Goal: Information Seeking & Learning: Learn about a topic

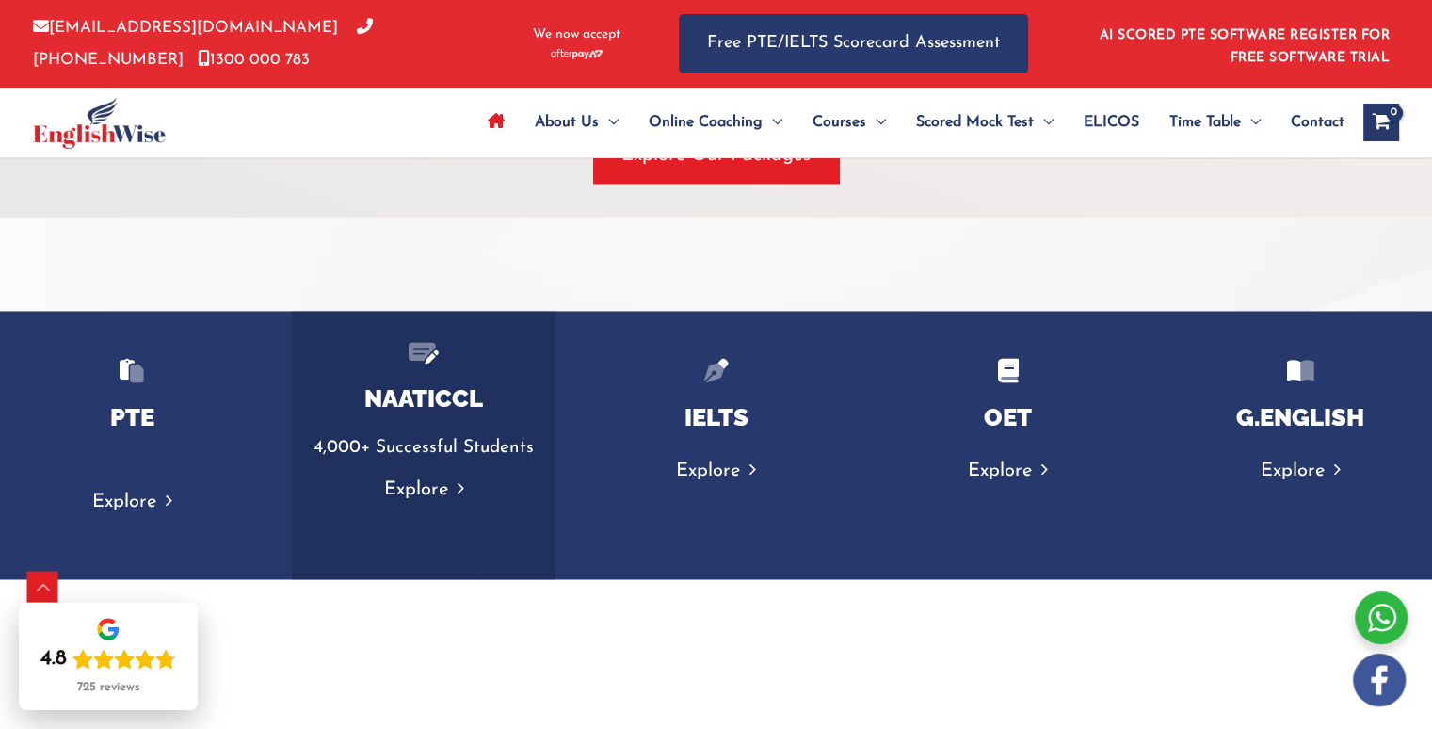
scroll to position [2979, 0]
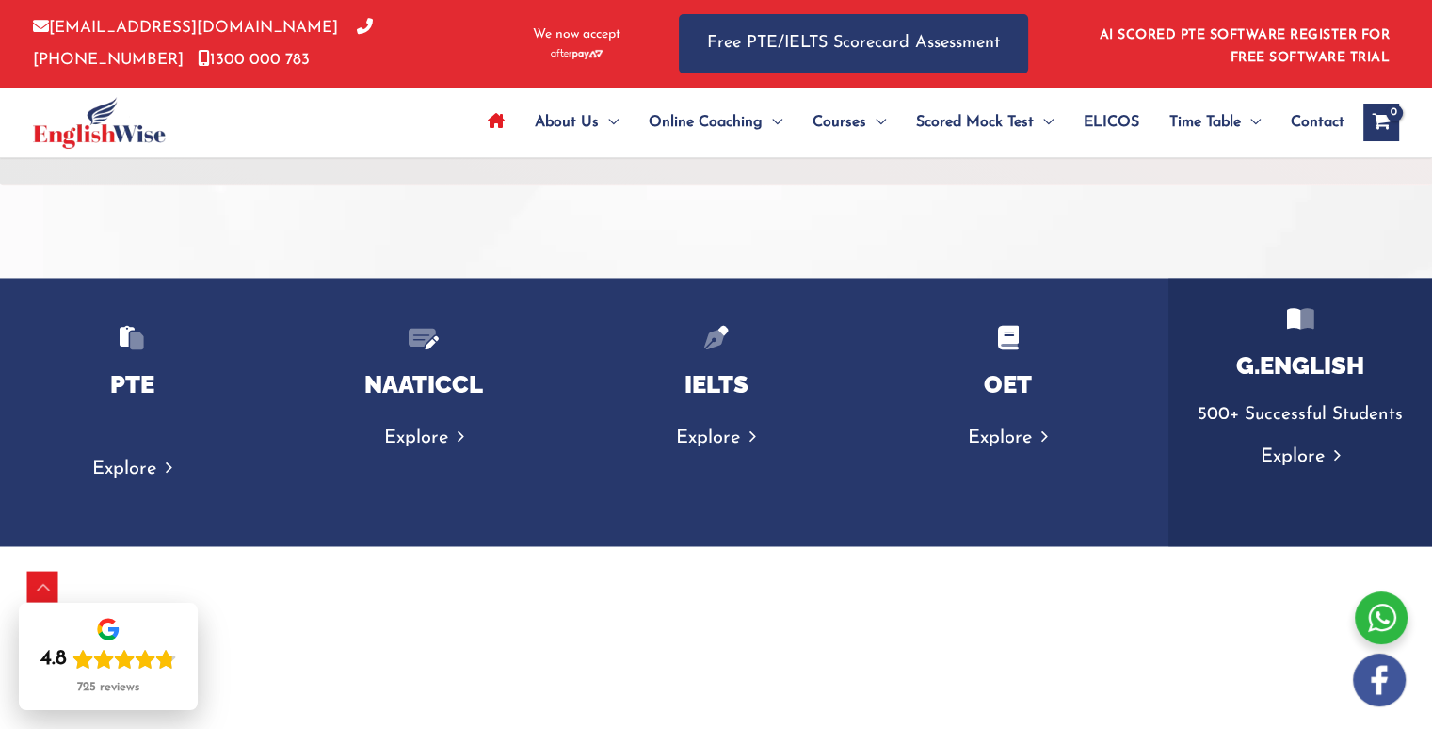
click at [1276, 460] on link "Explore" at bounding box center [1300, 456] width 80 height 19
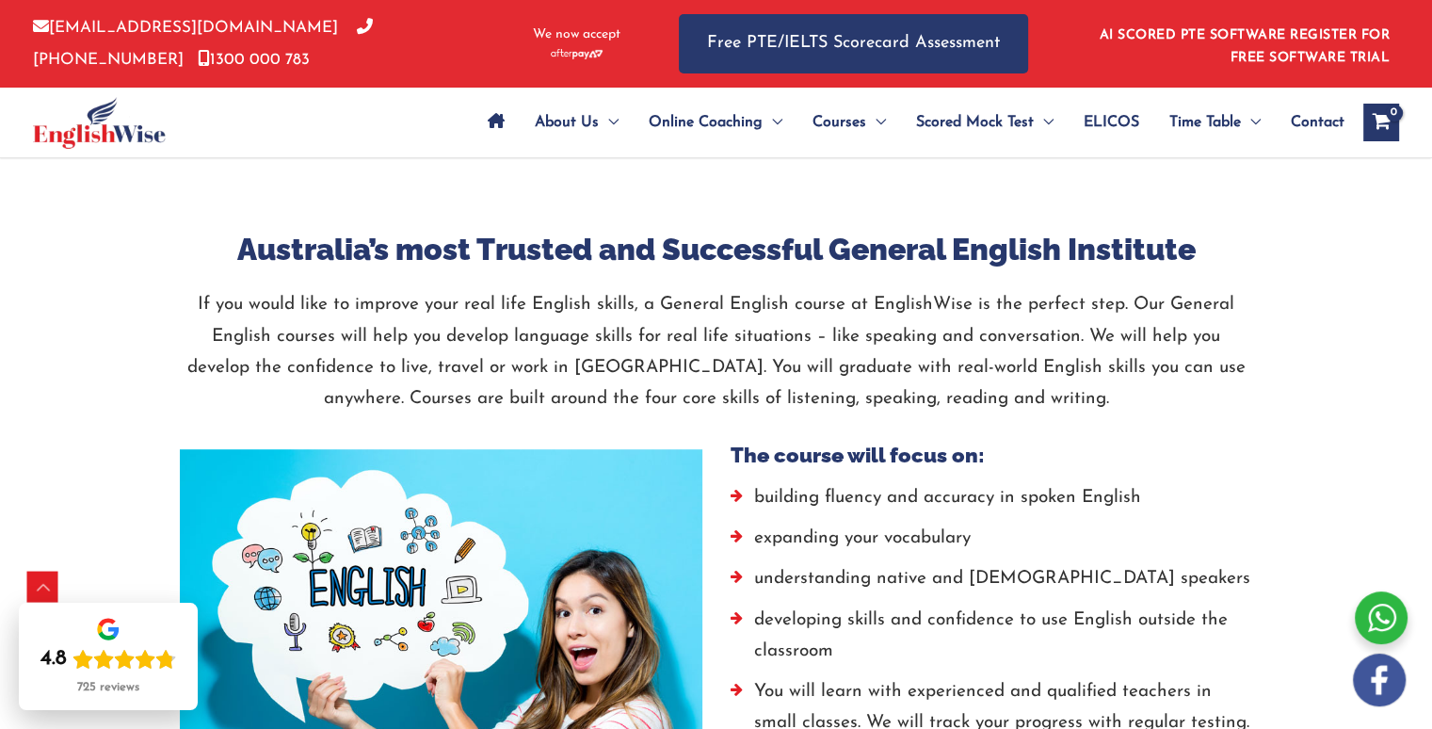
scroll to position [848, 0]
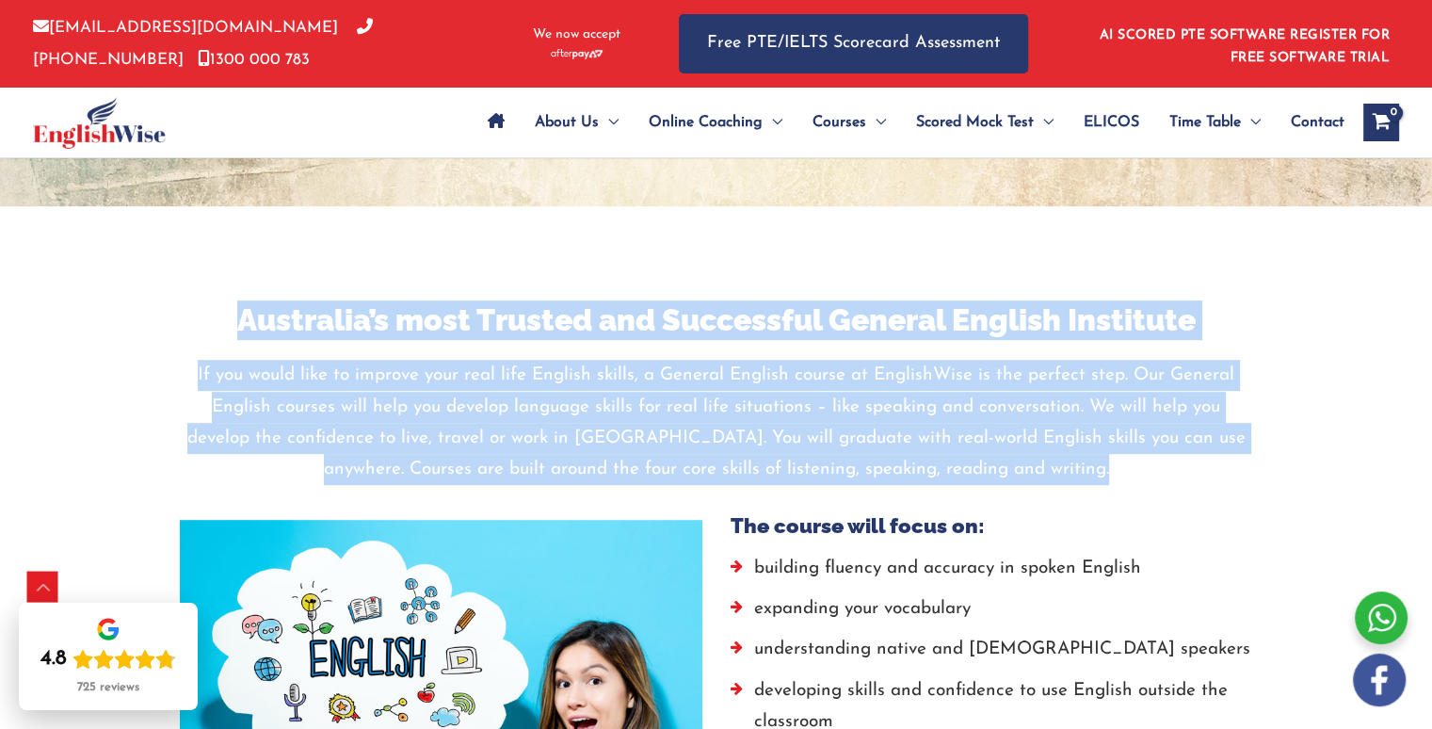
drag, startPoint x: 234, startPoint y: 317, endPoint x: 1049, endPoint y: 488, distance: 833.1
click at [1049, 488] on div "Australia’s most Trusted and Successful General English Institute If you would …" at bounding box center [717, 407] width 1074 height 214
copy div "Australia’s most Trusted and Successful General English Institute If you would …"
click at [329, 356] on div at bounding box center [717, 349] width 1074 height 21
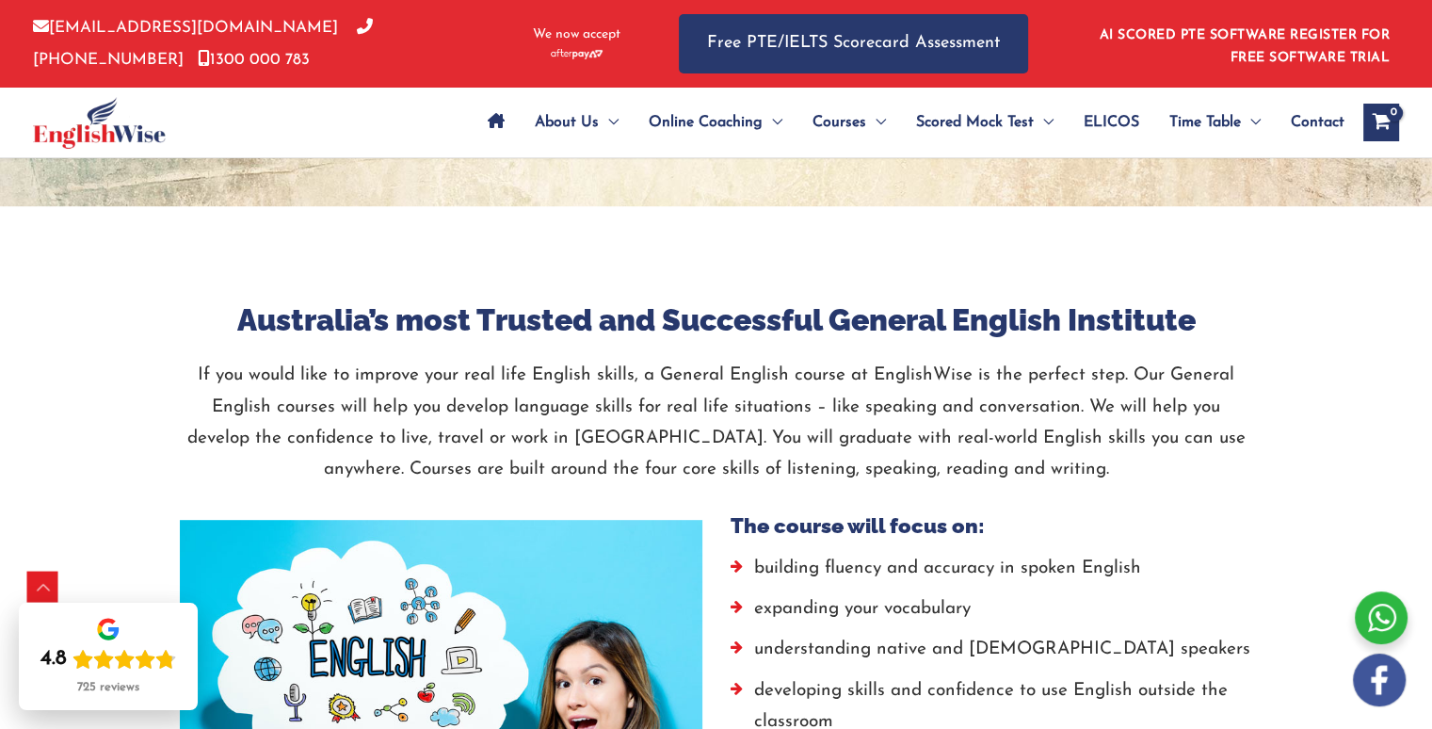
click at [272, 402] on p "If you would like to improve your real life English skills, a General English c…" at bounding box center [717, 422] width 1074 height 125
click at [268, 382] on p "If you would like to improve your real life English skills, a General English c…" at bounding box center [717, 422] width 1074 height 125
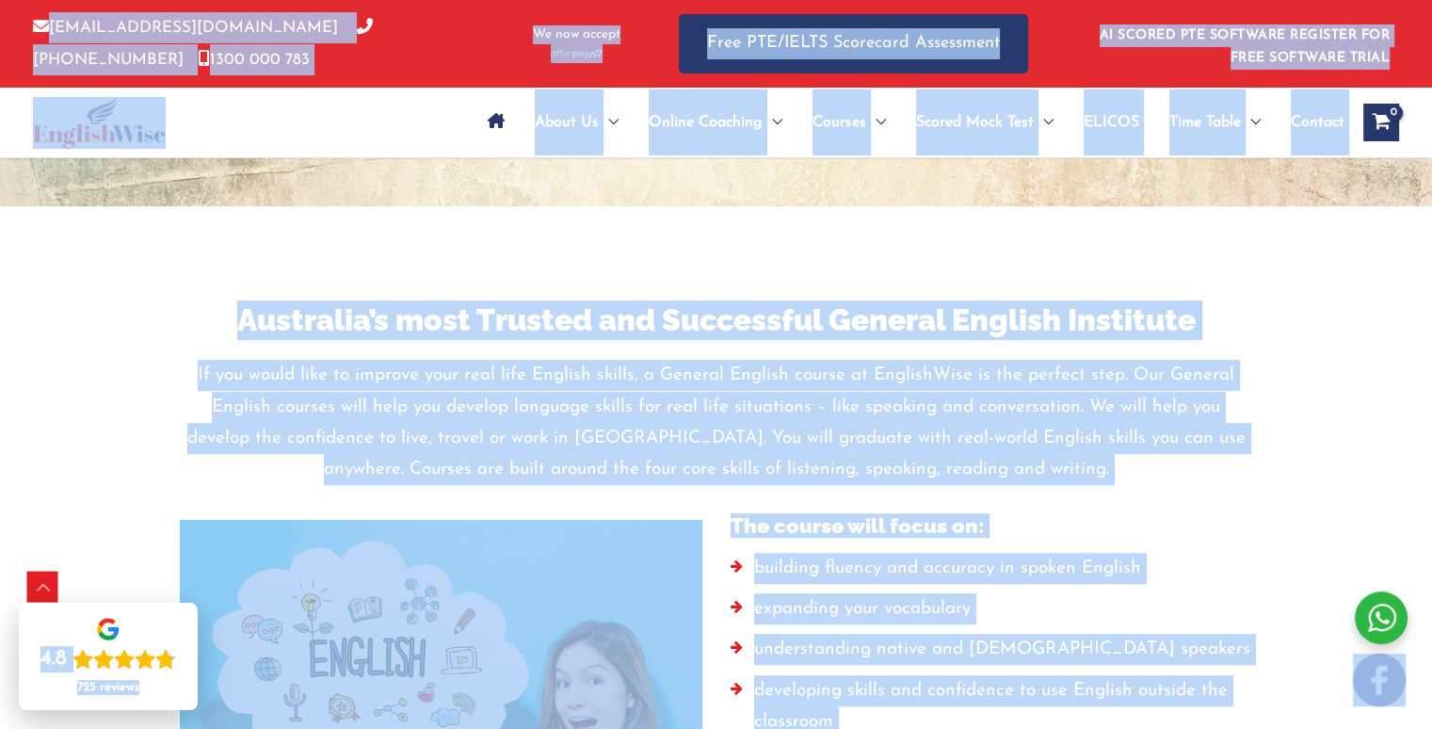
click at [191, 310] on h3 "Australia’s most Trusted and Successful General English Institute" at bounding box center [717, 320] width 1074 height 40
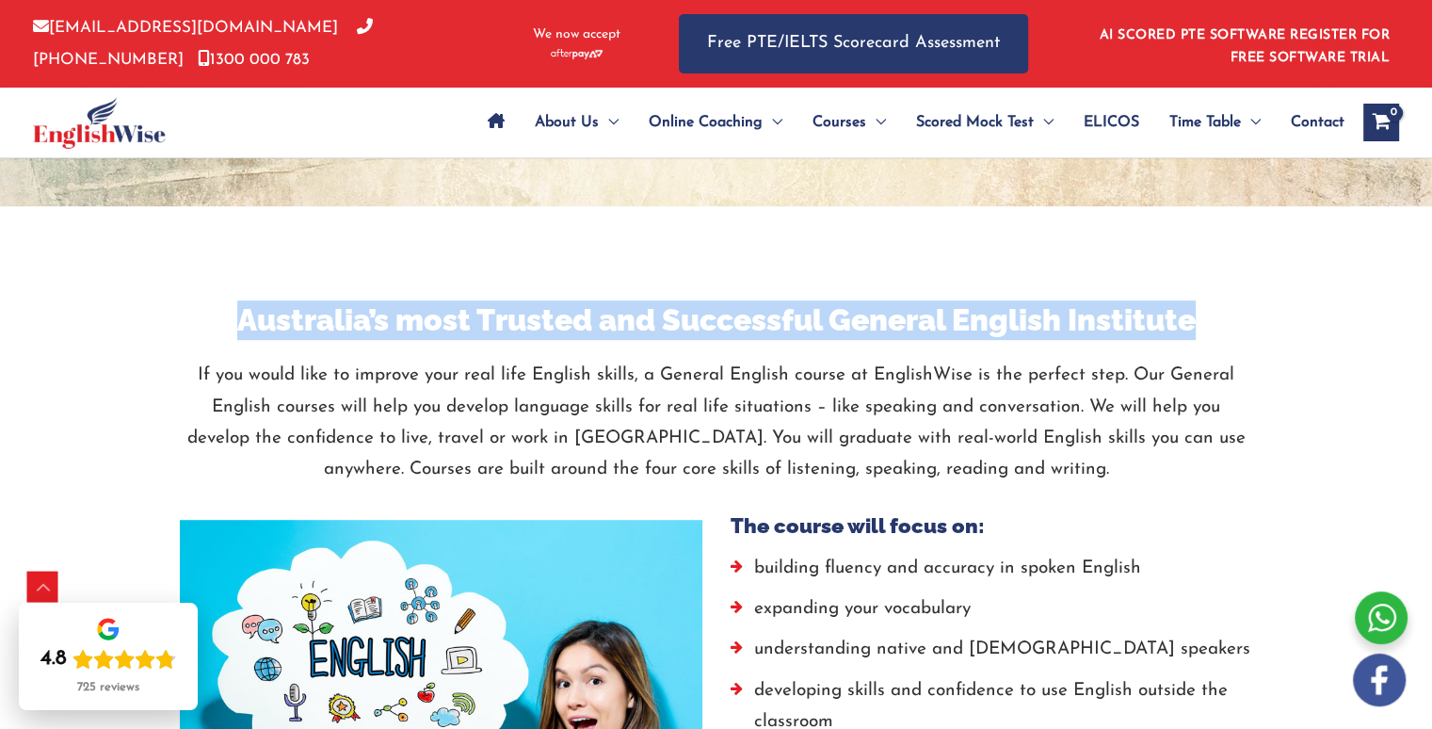
drag, startPoint x: 221, startPoint y: 314, endPoint x: 1203, endPoint y: 300, distance: 981.3
click at [1203, 300] on h3 "Australia’s most Trusted and Successful General English Institute" at bounding box center [717, 320] width 1074 height 40
copy h3 "Australia’s most Trusted and Successful General English Institute"
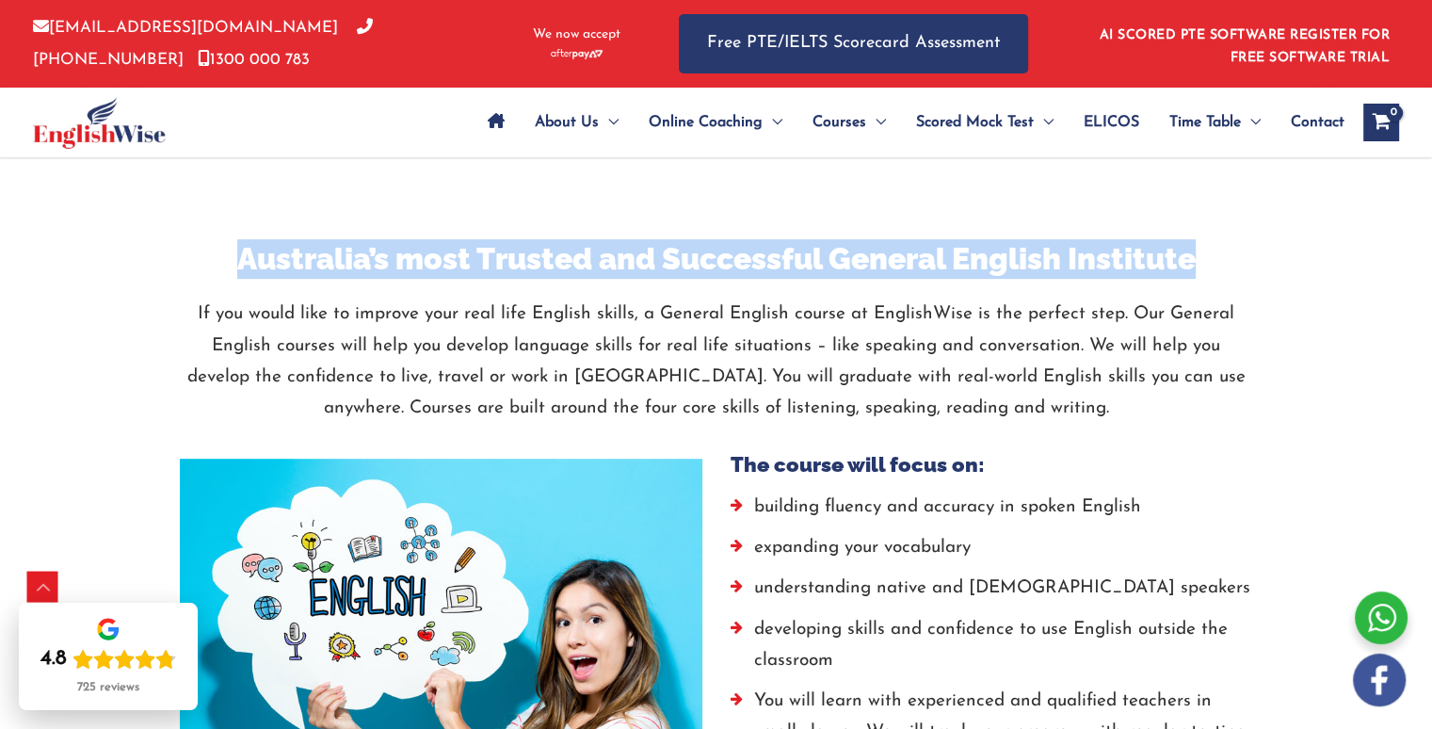
scroll to position [942, 0]
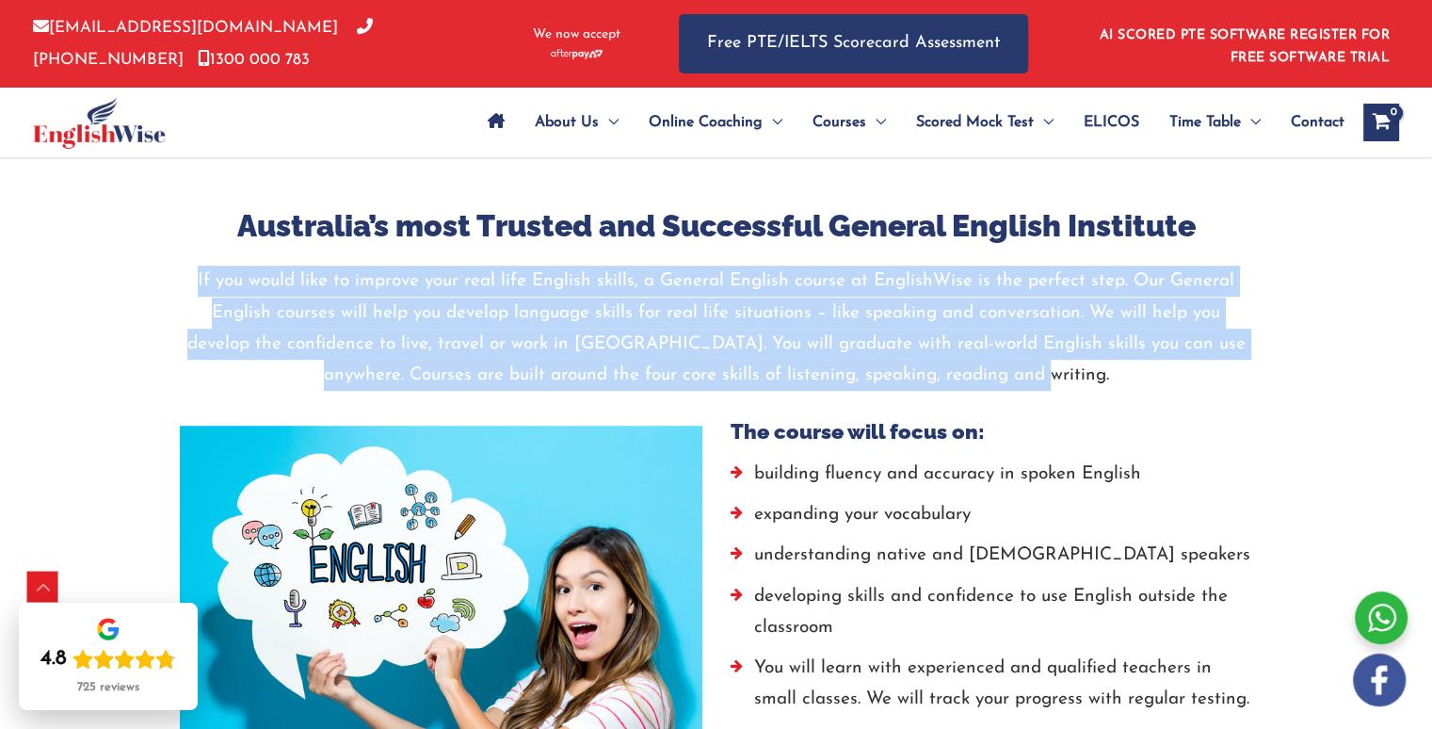
drag, startPoint x: 220, startPoint y: 280, endPoint x: 1092, endPoint y: 382, distance: 878.0
click at [1092, 382] on p "If you would like to improve your real life English skills, a General English c…" at bounding box center [717, 328] width 1074 height 125
copy p "If you would like to improve your real life English skills, a General English c…"
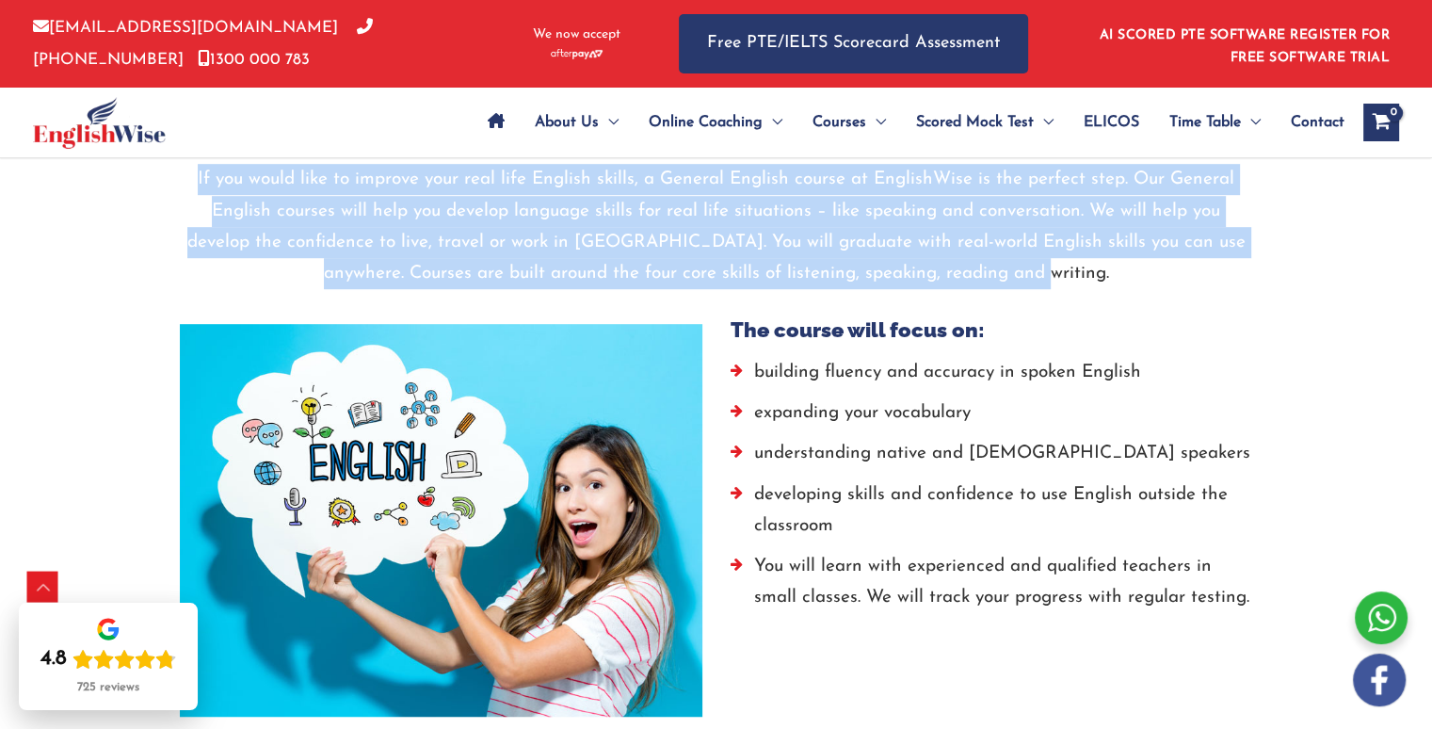
scroll to position [1036, 0]
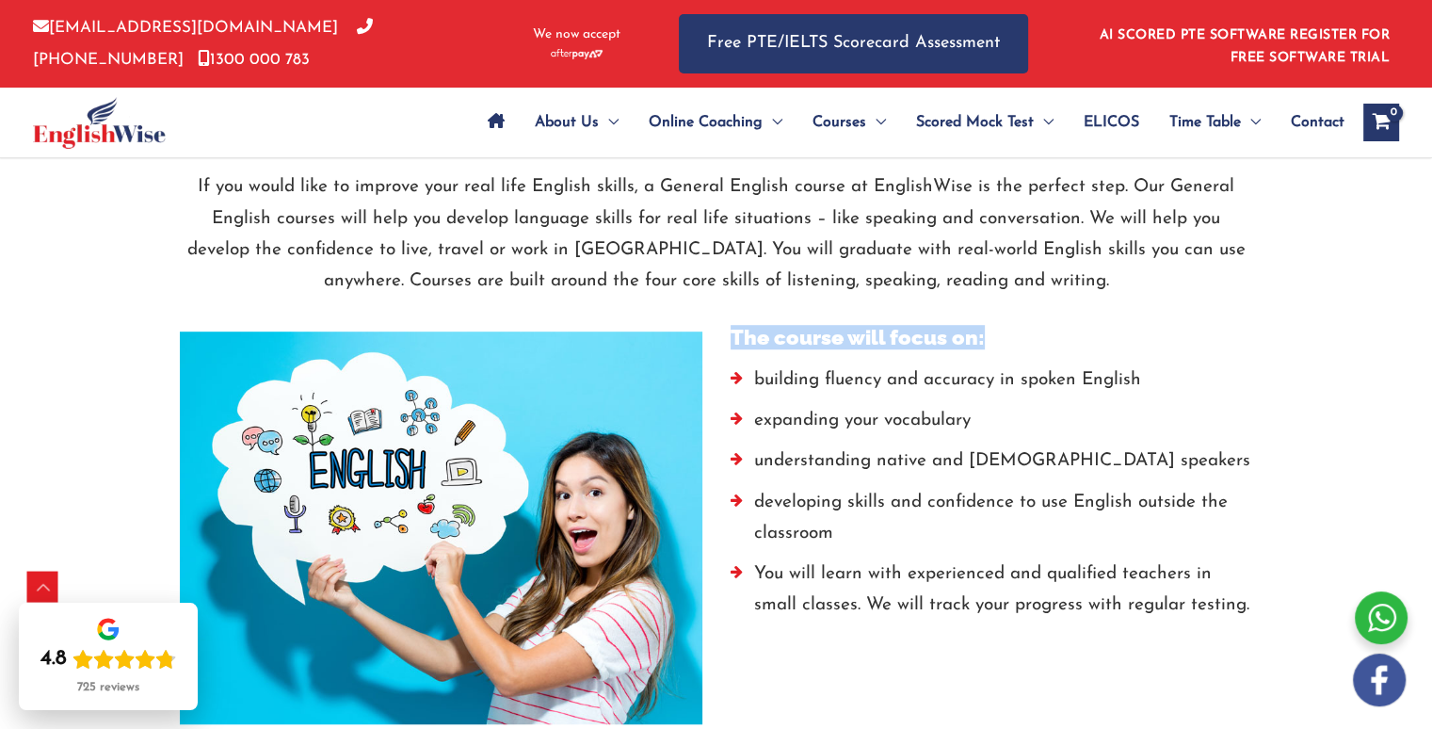
drag, startPoint x: 730, startPoint y: 332, endPoint x: 986, endPoint y: 332, distance: 256.1
click at [986, 332] on div "The course will focus on: building fluency and accuracy in spoken English expan…" at bounding box center [992, 487] width 551 height 324
copy h5 "The course will focus on:"
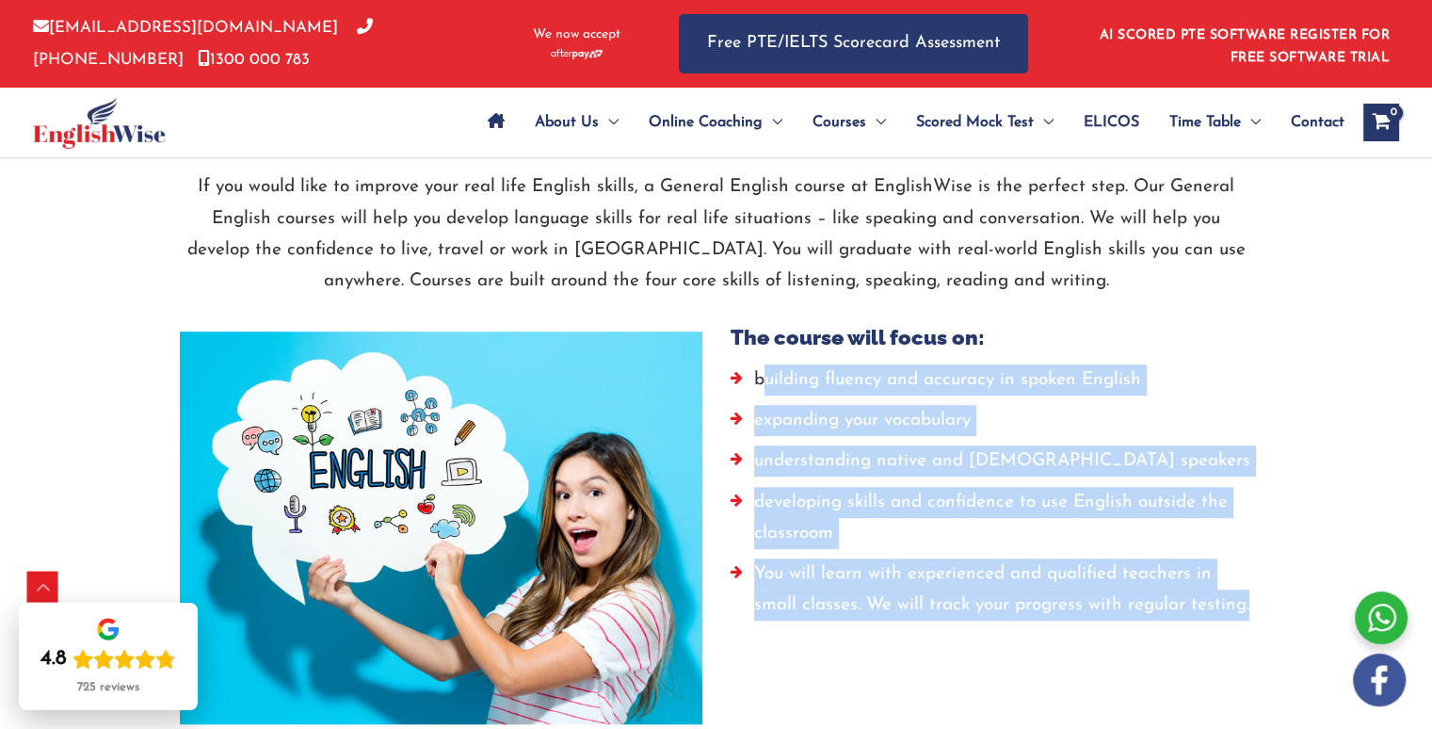
drag, startPoint x: 761, startPoint y: 379, endPoint x: 1265, endPoint y: 624, distance: 560.6
click at [1265, 624] on div "The course will focus on: building fluency and accuracy in spoken English expan…" at bounding box center [992, 487] width 551 height 324
copy ul "uilding fluency and accuracy in spoken English expanding your vocabulary unders…"
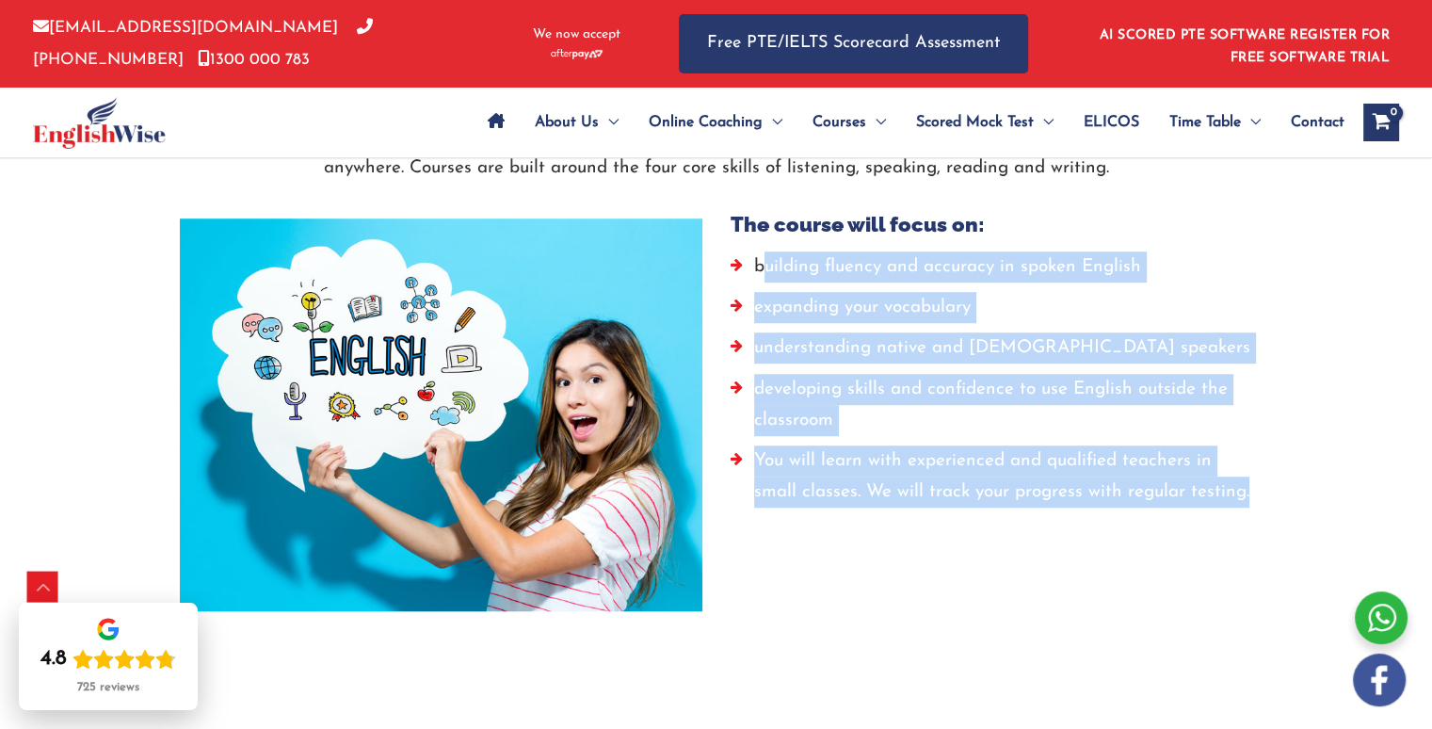
scroll to position [1318, 0]
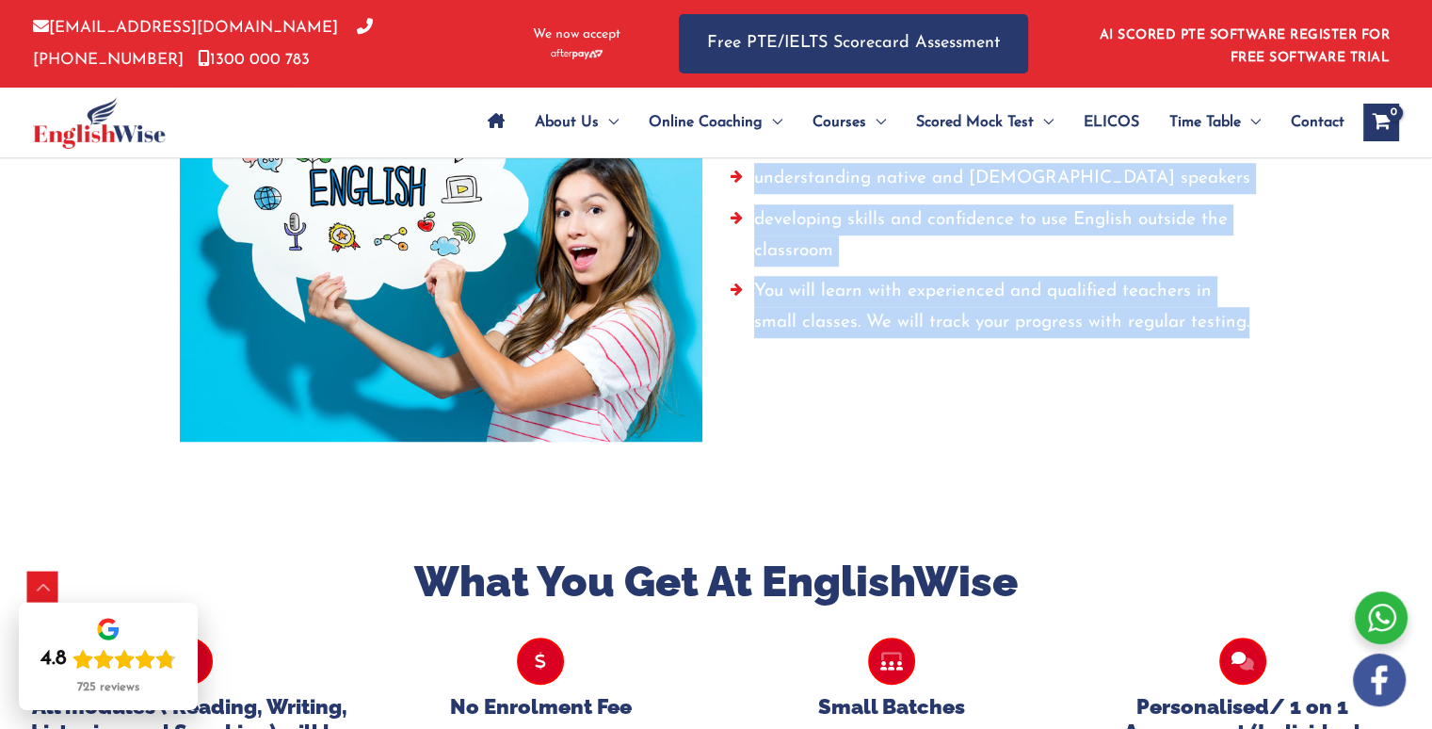
copy ul "uilding fluency and accuracy in spoken English expanding your vocabulary unders…"
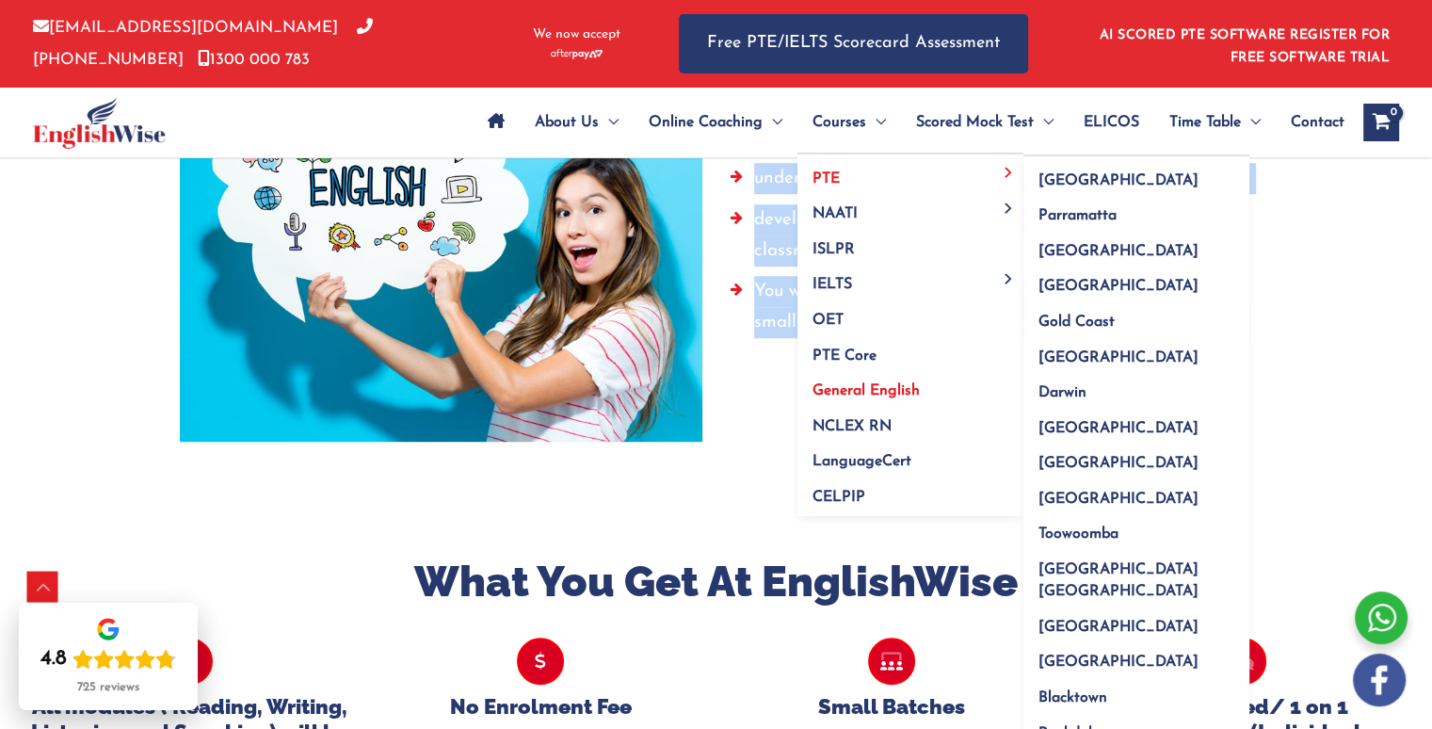
click at [830, 183] on span "PTE" at bounding box center [826, 178] width 27 height 15
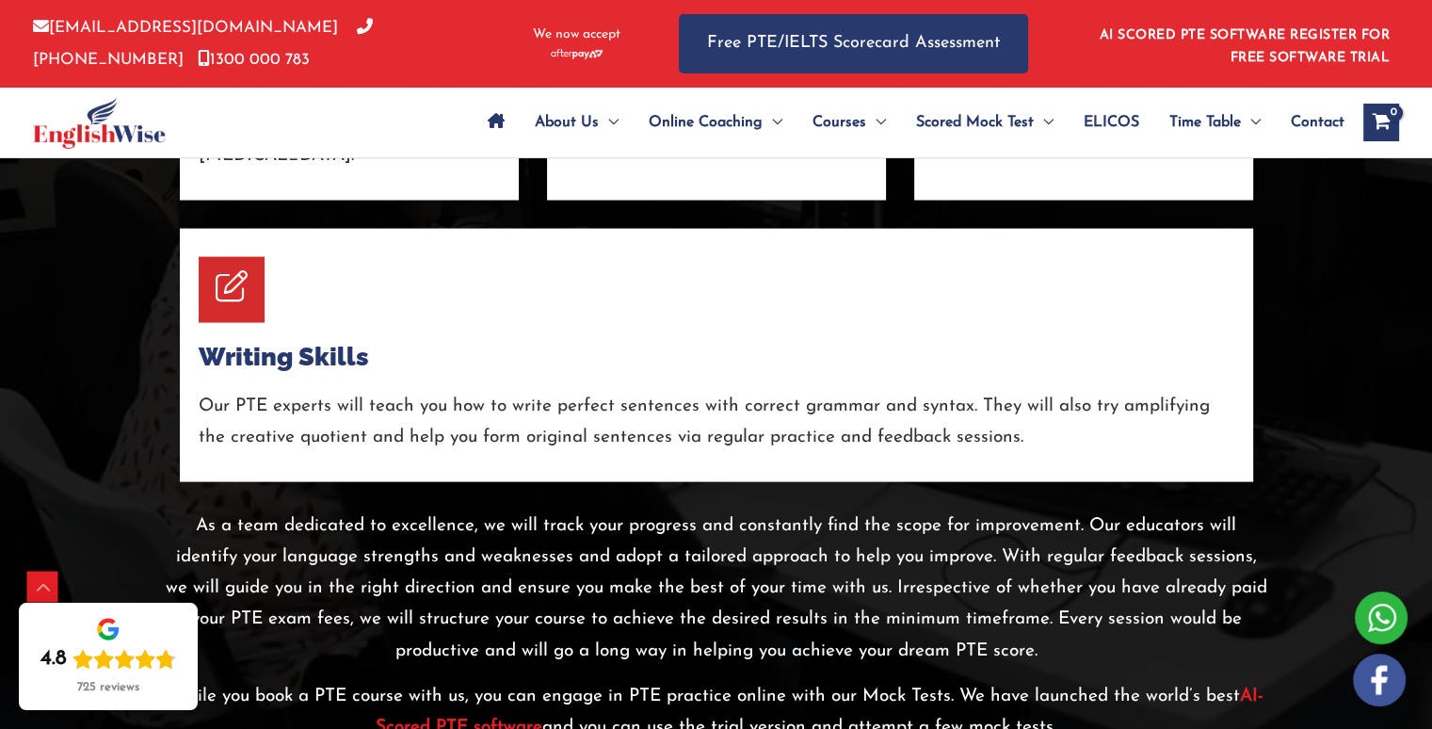
scroll to position [3861, 0]
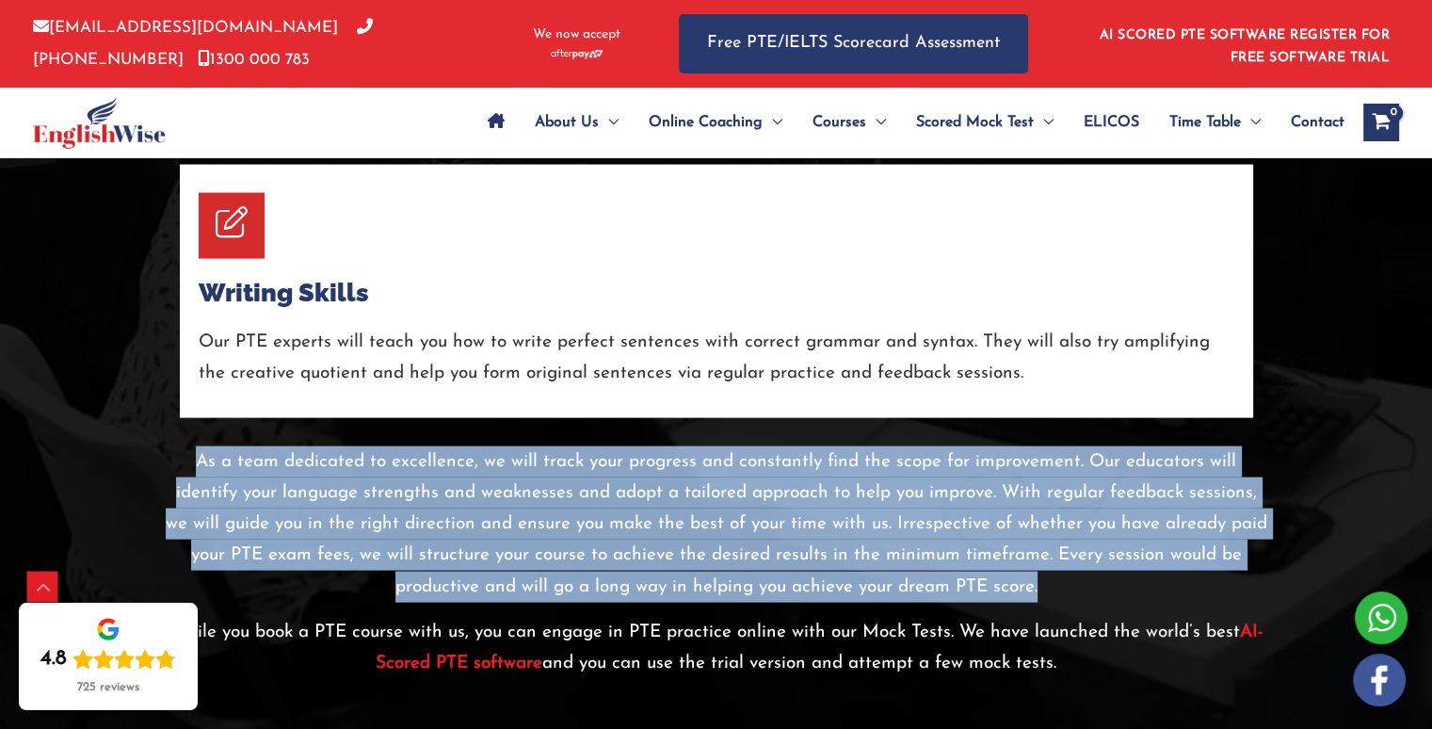
drag, startPoint x: 170, startPoint y: 396, endPoint x: 999, endPoint y: 516, distance: 838.4
click at [999, 516] on p "As a team dedicated to excellence, we will track your progress and constantly f…" at bounding box center [717, 524] width 1102 height 156
copy p "As a team dedicated to excellence, we will track your progress and constantly f…"
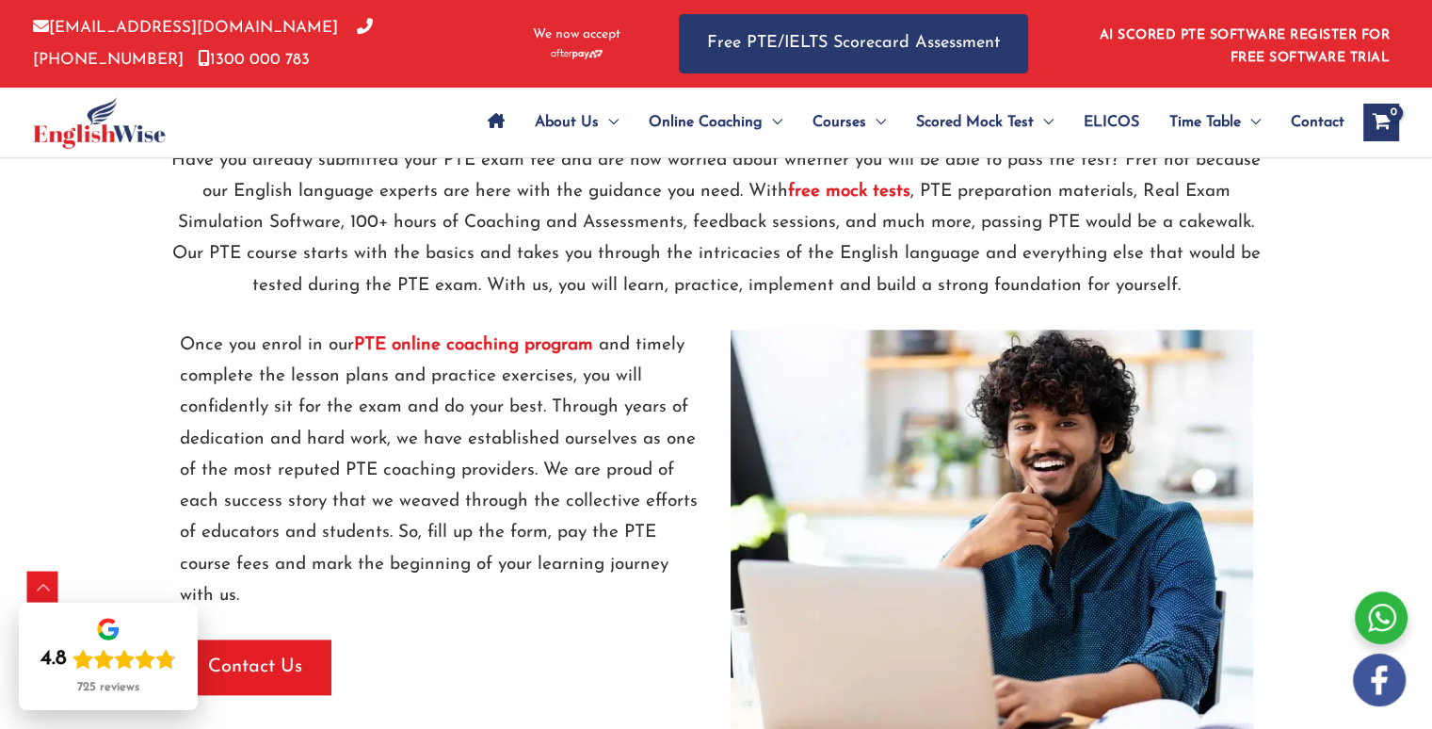
scroll to position [2260, 0]
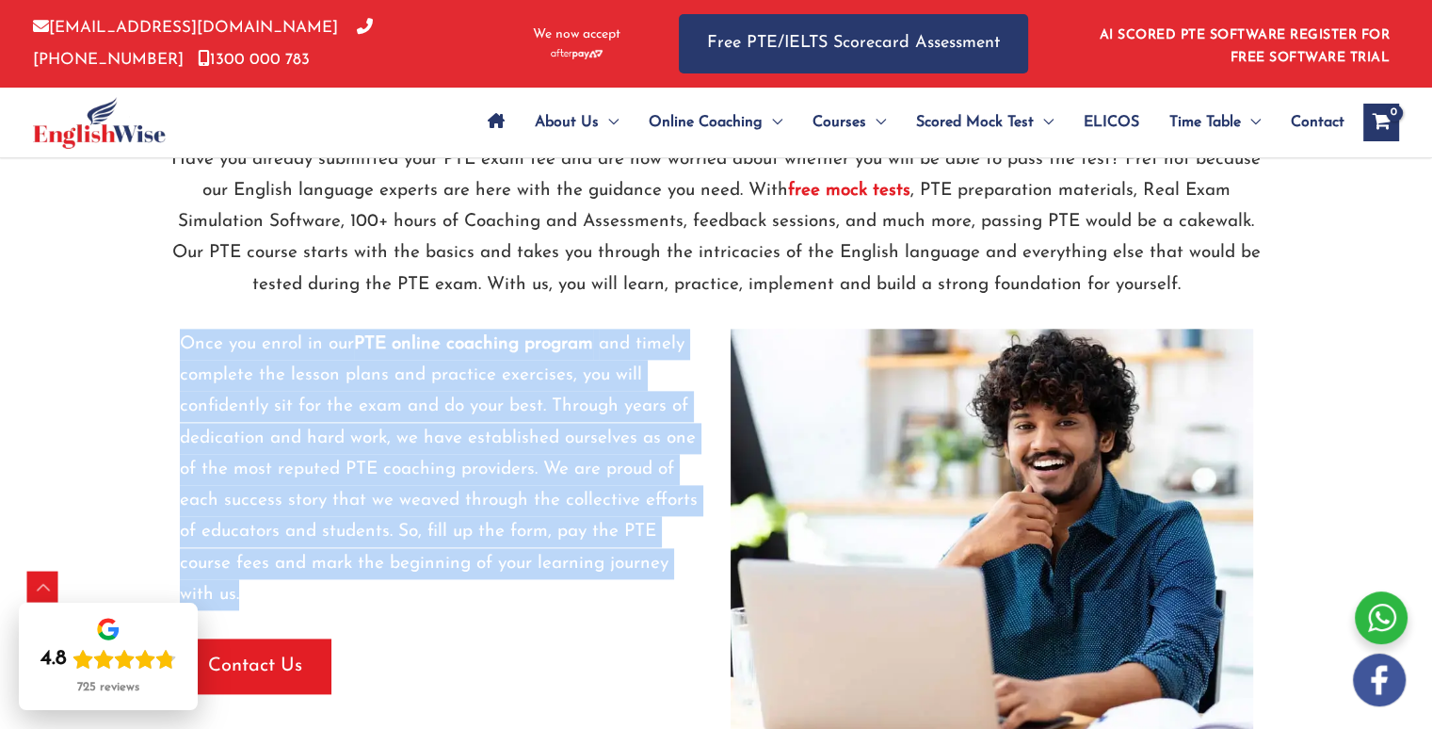
drag, startPoint x: 181, startPoint y: 340, endPoint x: 666, endPoint y: 585, distance: 543.3
click at [666, 585] on p "Once you enrol in our PTE online coaching program and timely complete the lesso…" at bounding box center [441, 470] width 523 height 282
copy p "Once you enrol in our PTE online coaching program and timely complete the lesso…"
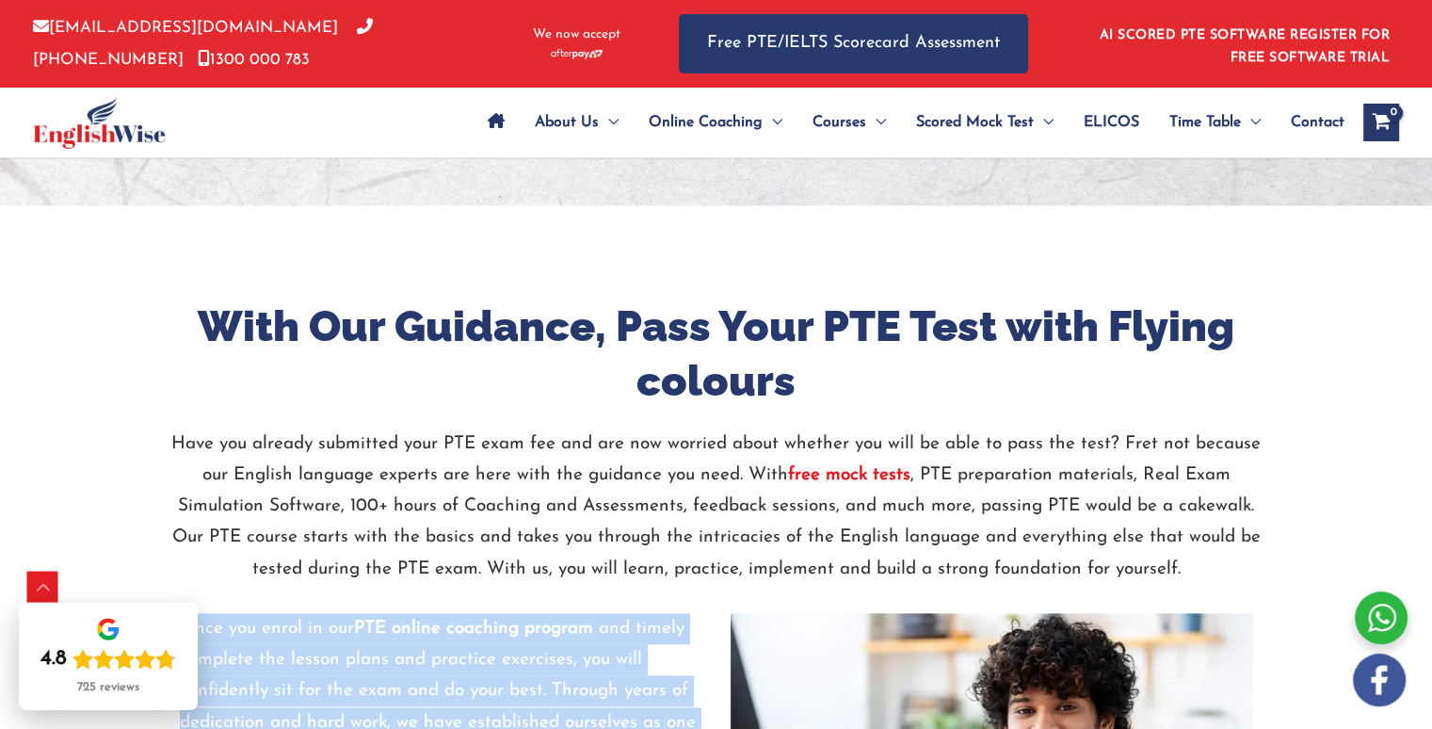
scroll to position [1978, 0]
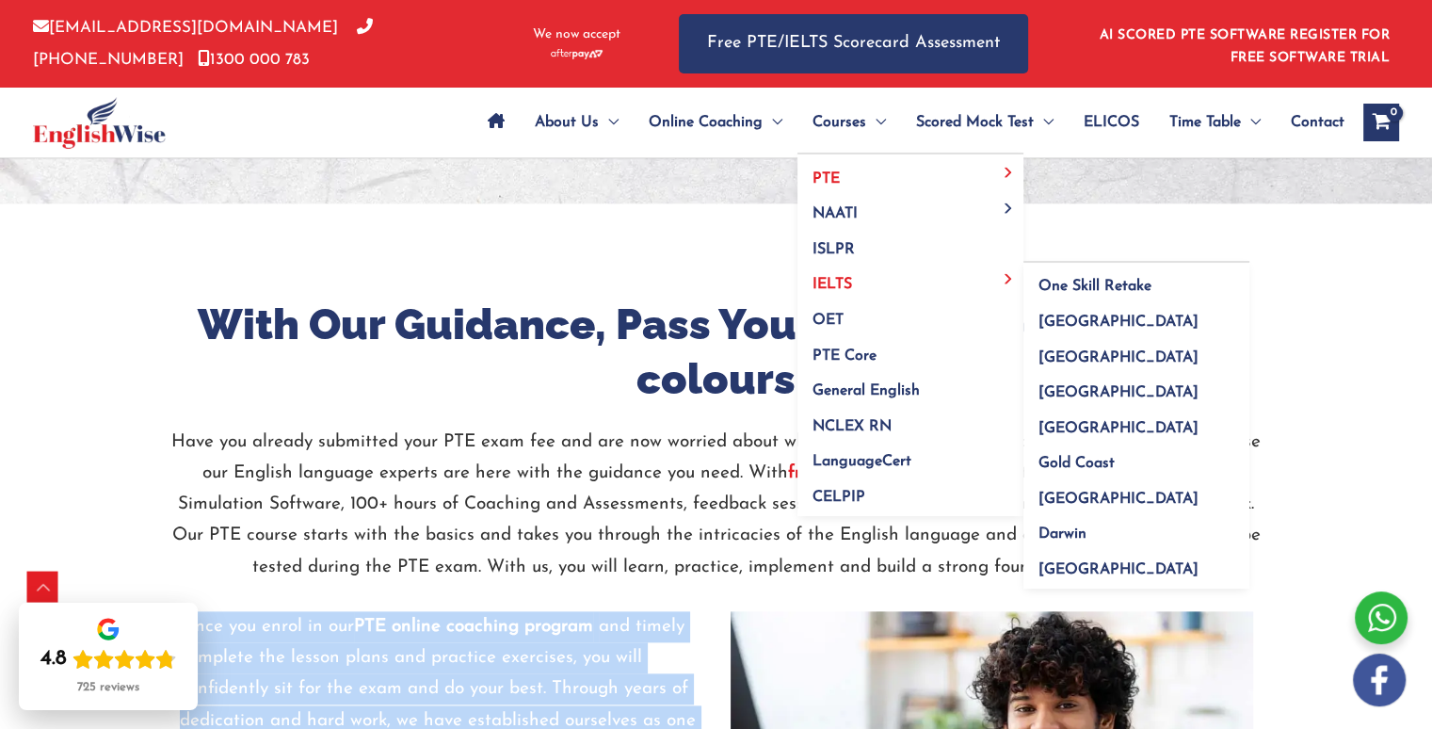
click at [841, 282] on span "IELTS" at bounding box center [833, 284] width 40 height 15
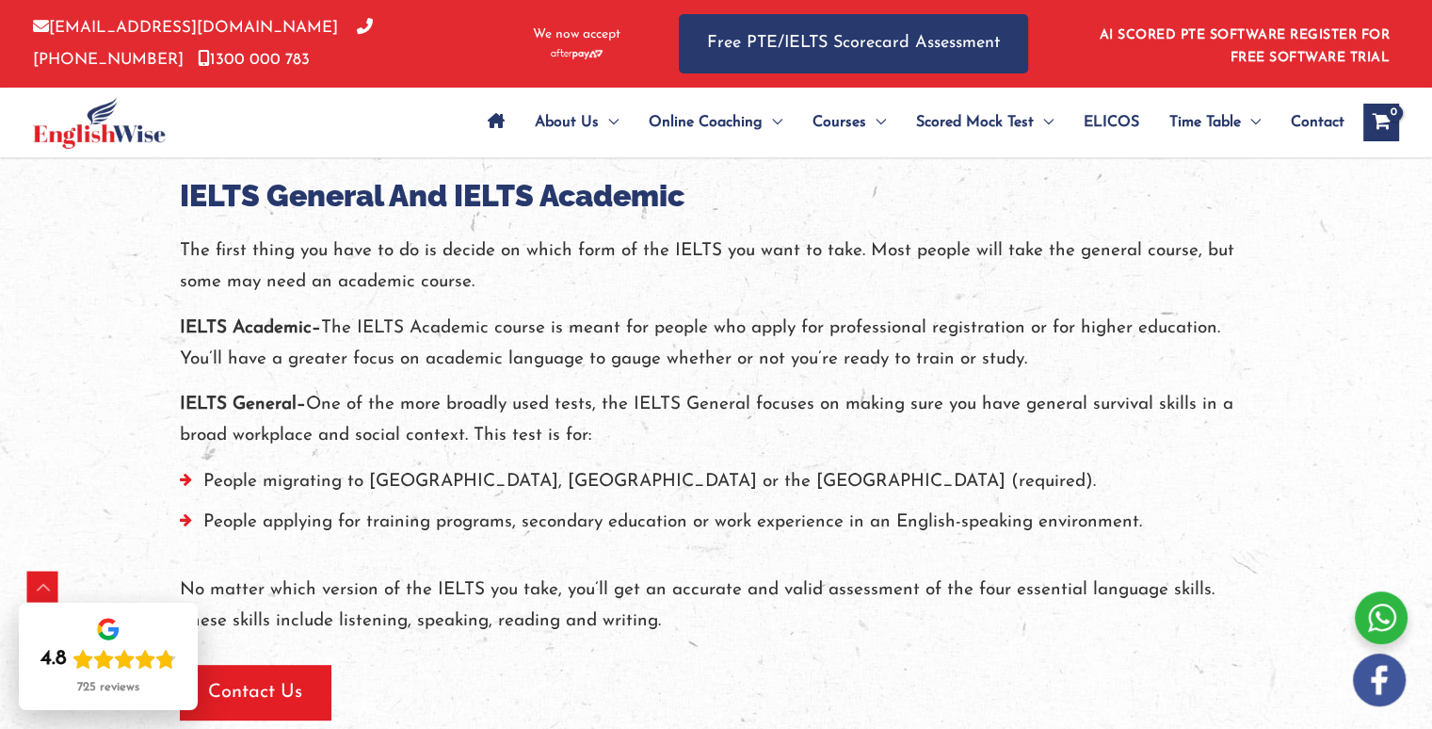
scroll to position [468, 0]
click at [722, 667] on div "Contact Us" at bounding box center [717, 693] width 1074 height 55
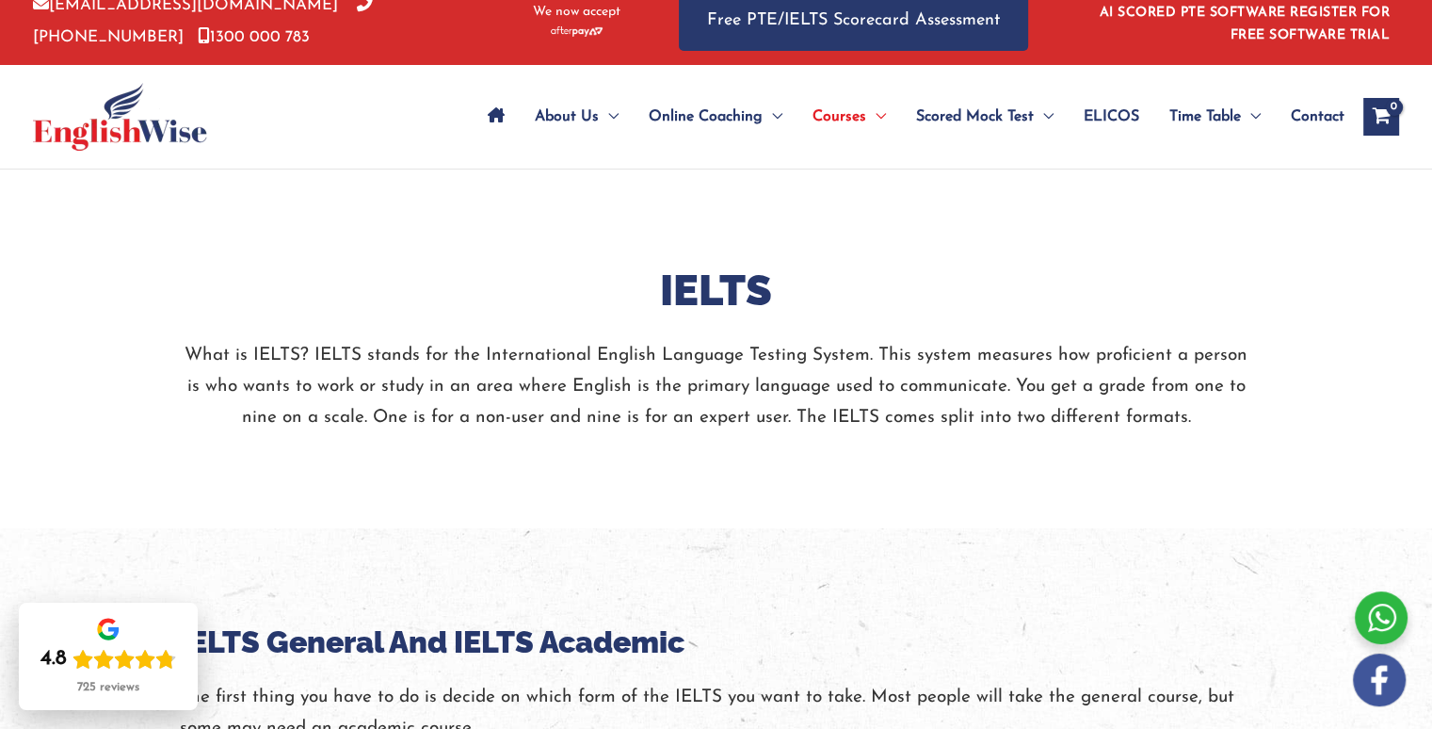
scroll to position [0, 0]
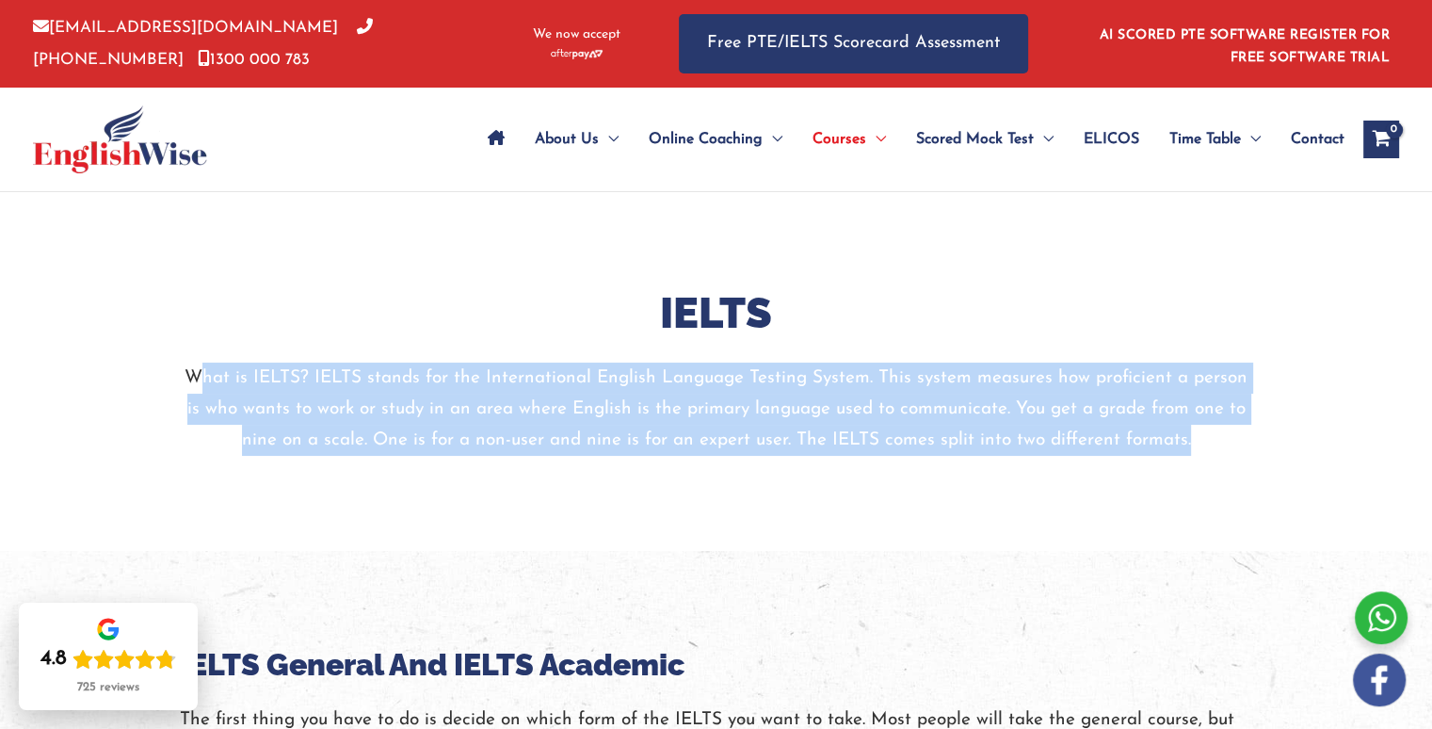
drag, startPoint x: 188, startPoint y: 370, endPoint x: 1206, endPoint y: 458, distance: 1021.7
click at [1206, 458] on div "IELTS What is IELTS? IELTS stands for the International English Language Testin…" at bounding box center [717, 371] width 1130 height 358
drag, startPoint x: 784, startPoint y: 529, endPoint x: 636, endPoint y: 498, distance: 152.0
click at [783, 529] on div "IELTS What is IELTS? IELTS stands for the International English Language Testin…" at bounding box center [717, 371] width 1130 height 358
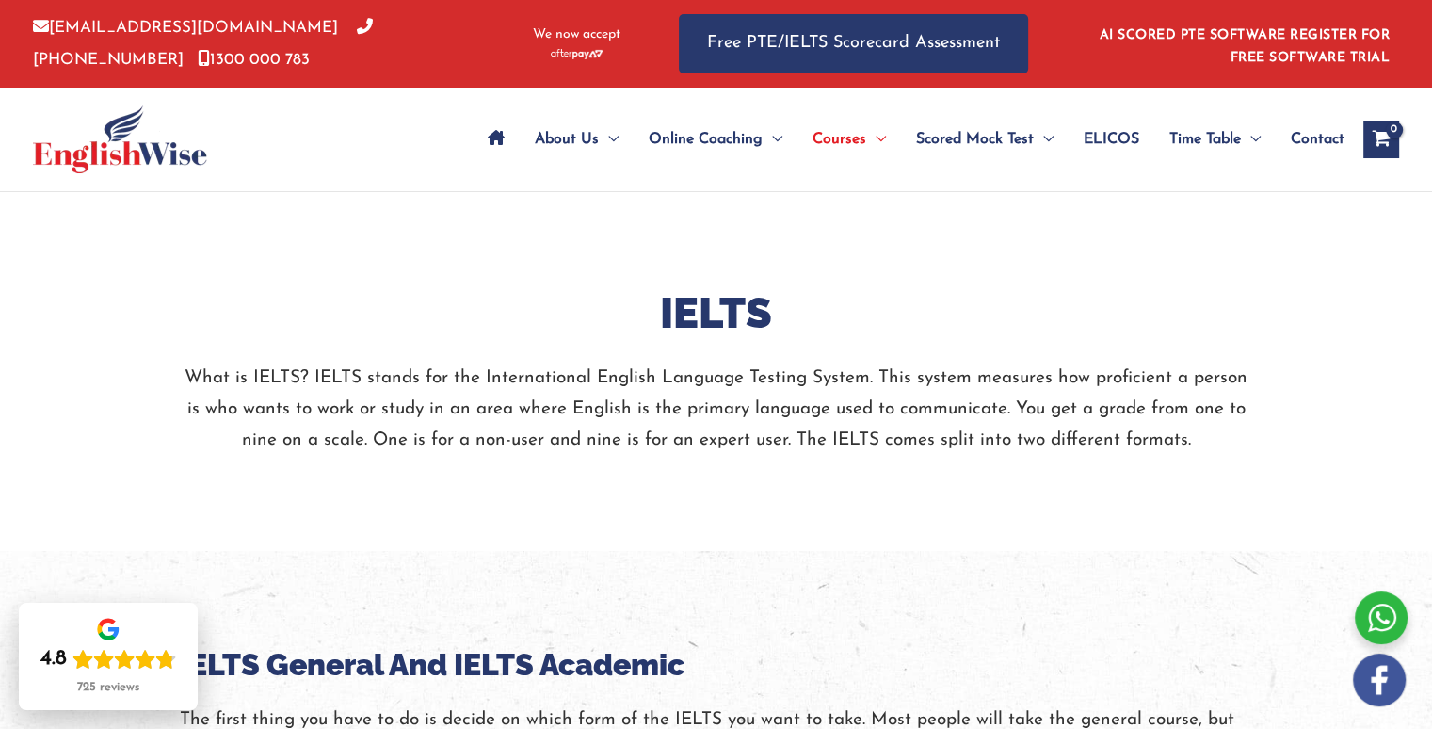
click at [180, 363] on p "What is IELTS? IELTS stands for the International English Language Testing Syst…" at bounding box center [717, 410] width 1074 height 94
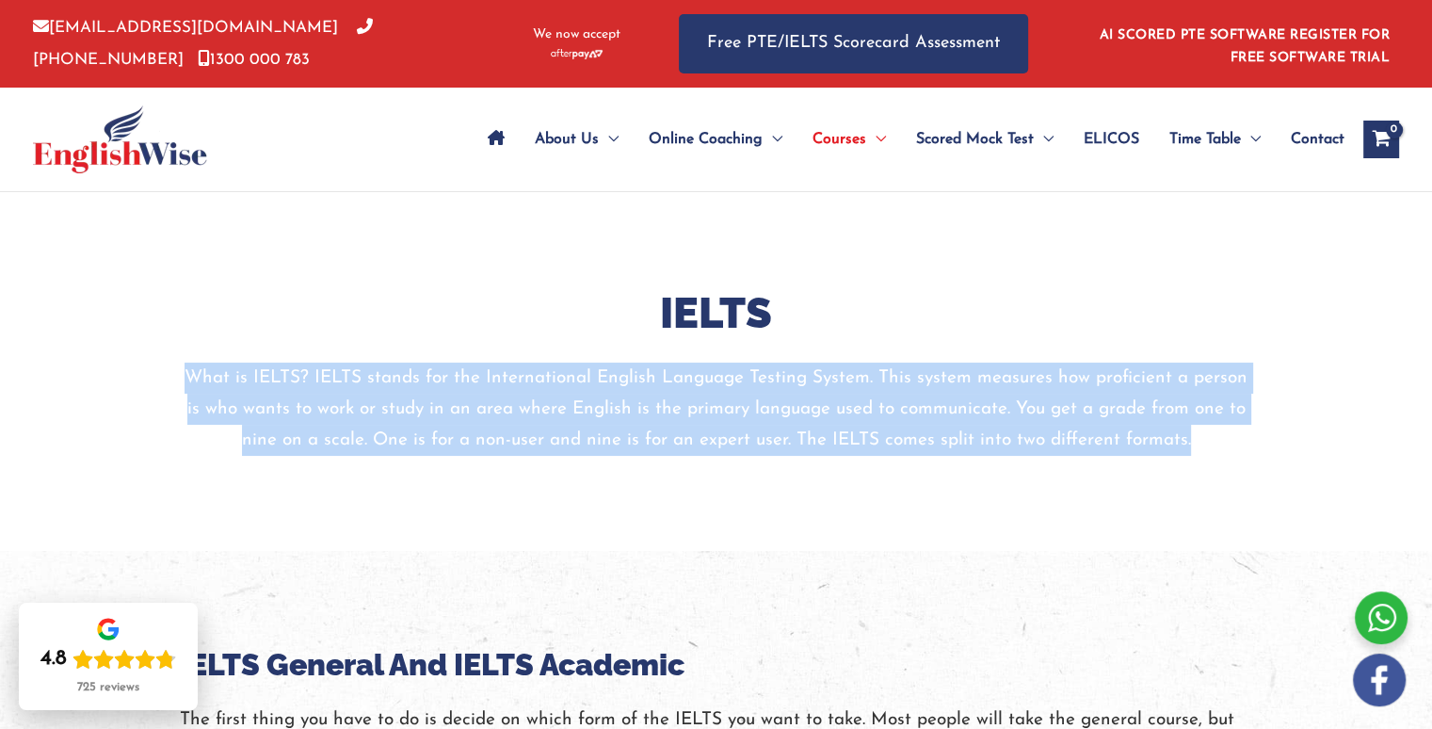
drag, startPoint x: 177, startPoint y: 367, endPoint x: 1266, endPoint y: 464, distance: 1092.9
click at [1266, 464] on div "IELTS What is IELTS? IELTS stands for the International English Language Testin…" at bounding box center [717, 371] width 1130 height 358
copy p "What is IELTS? IELTS stands for the International English Language Testing Syst…"
click at [475, 521] on div "IELTS What is IELTS? IELTS stands for the International English Language Testin…" at bounding box center [717, 371] width 1130 height 358
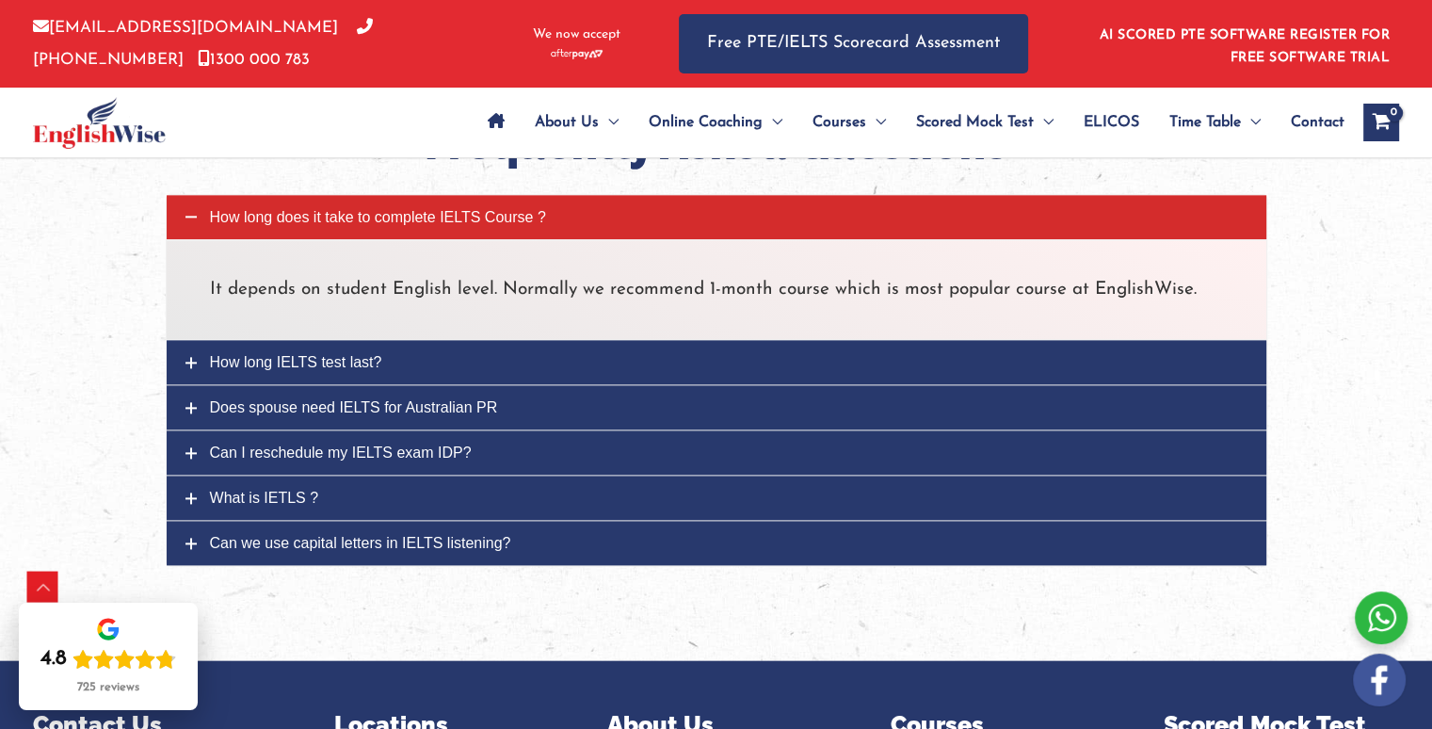
scroll to position [2354, 0]
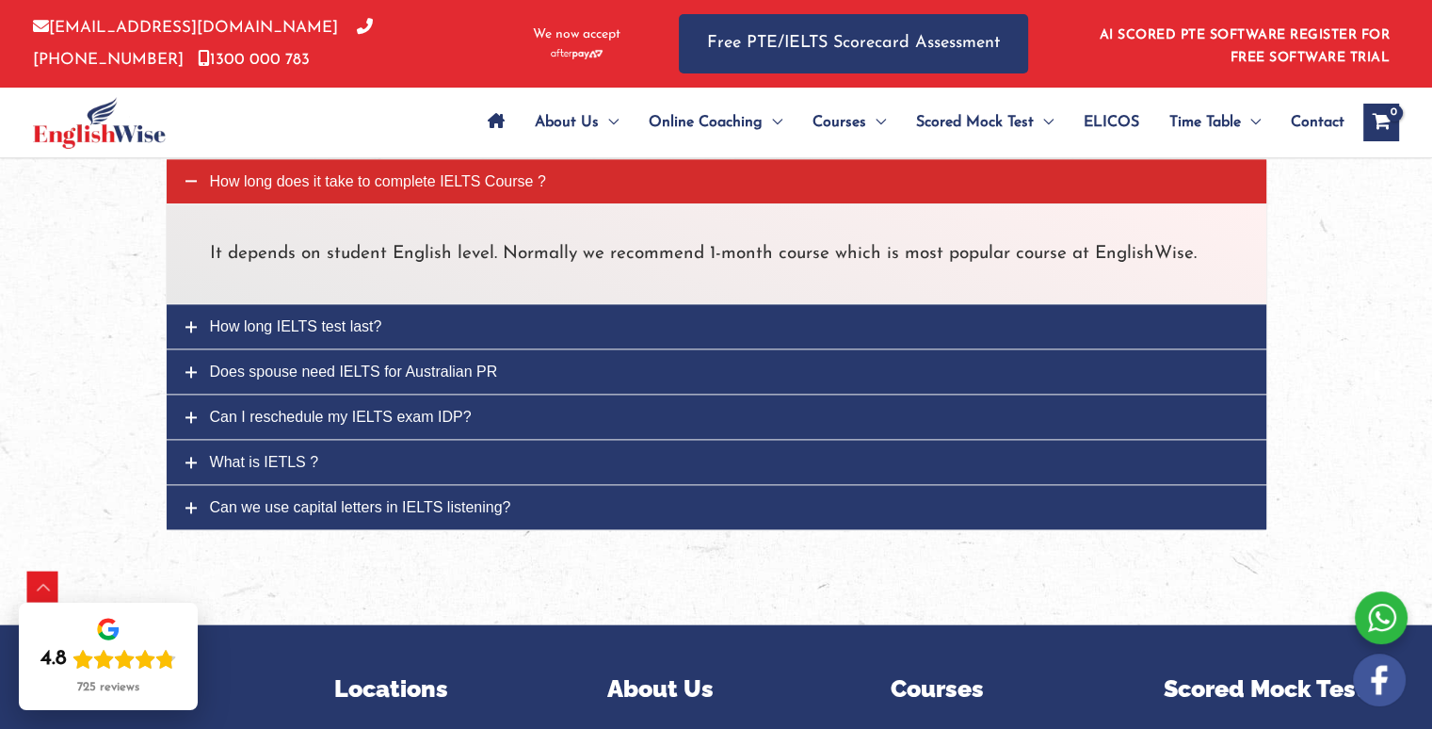
click at [665, 332] on link "How long IELTS test last?" at bounding box center [717, 326] width 1100 height 44
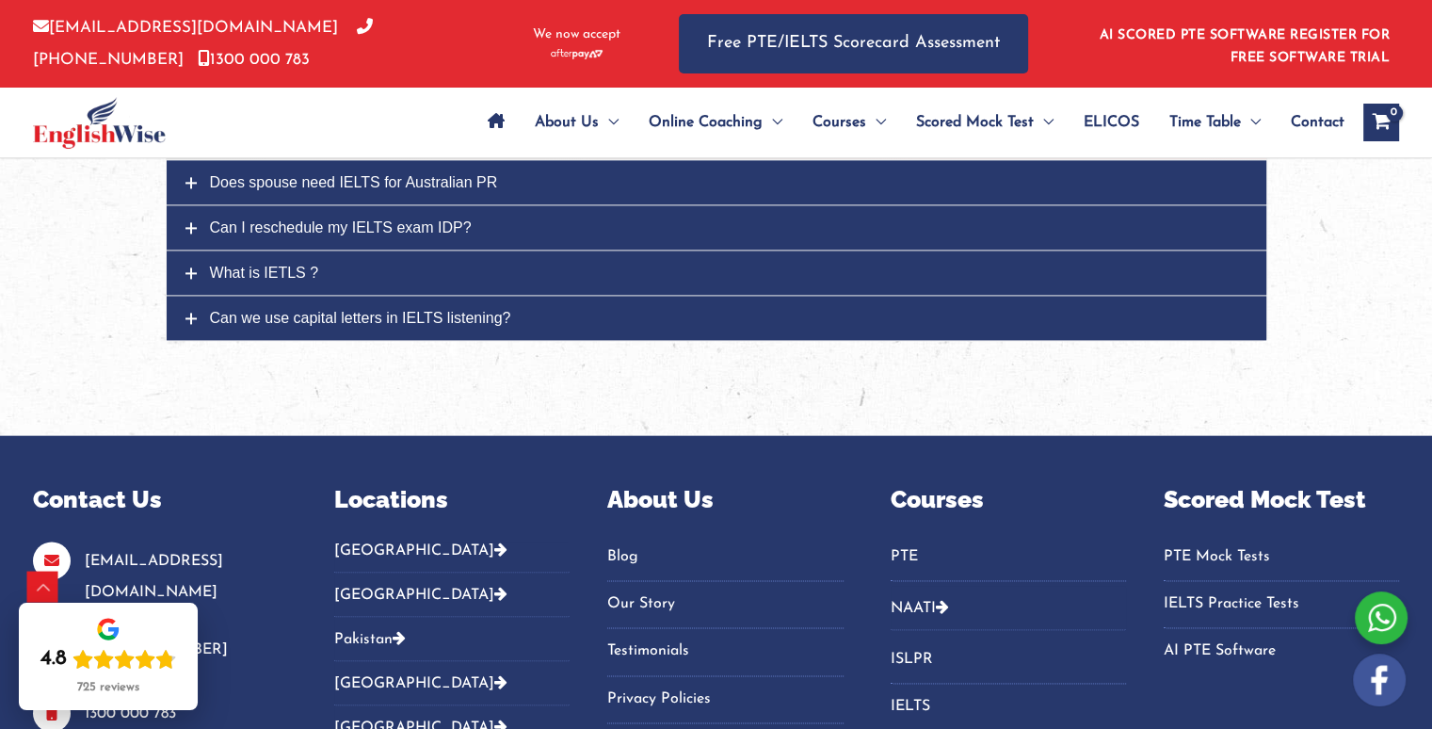
scroll to position [2543, 0]
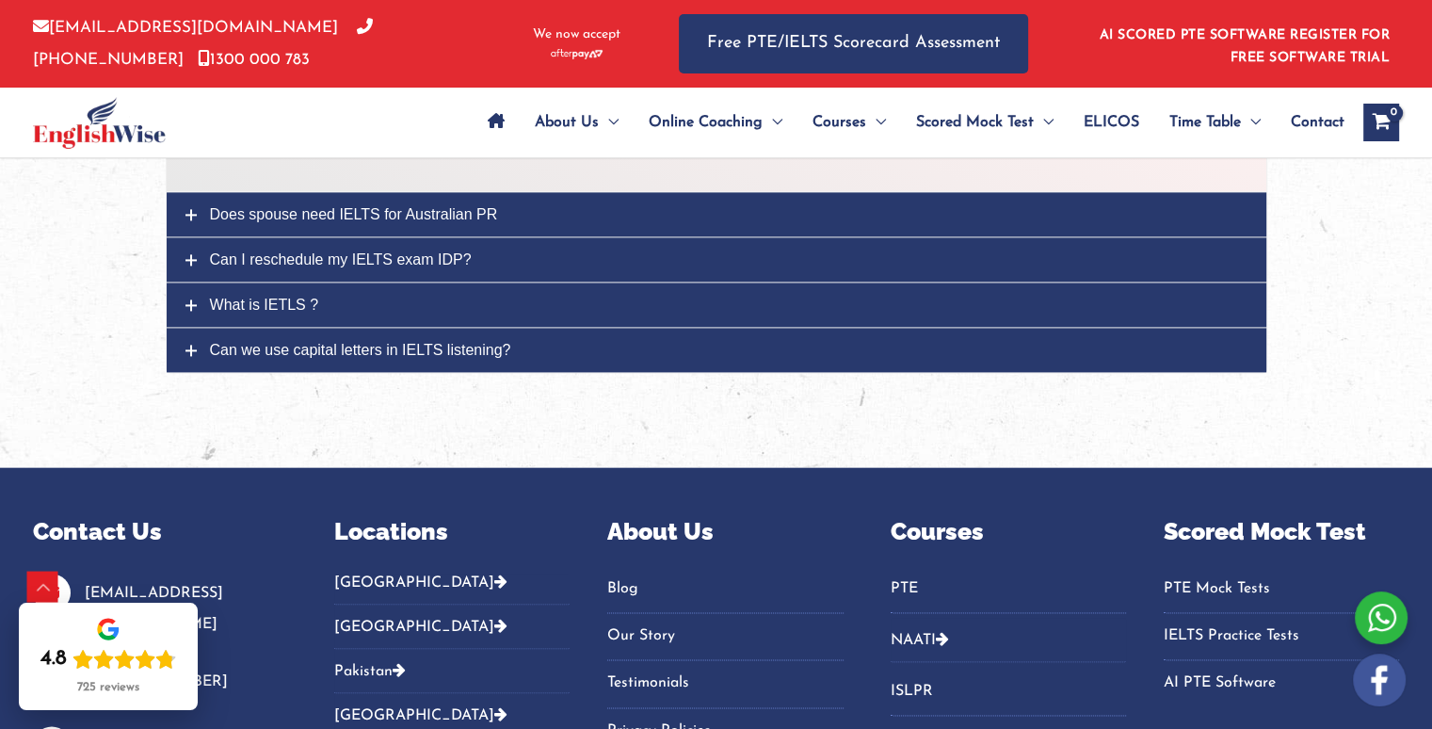
click at [674, 234] on link "Does spouse need IELTS for Australian PR" at bounding box center [717, 214] width 1100 height 44
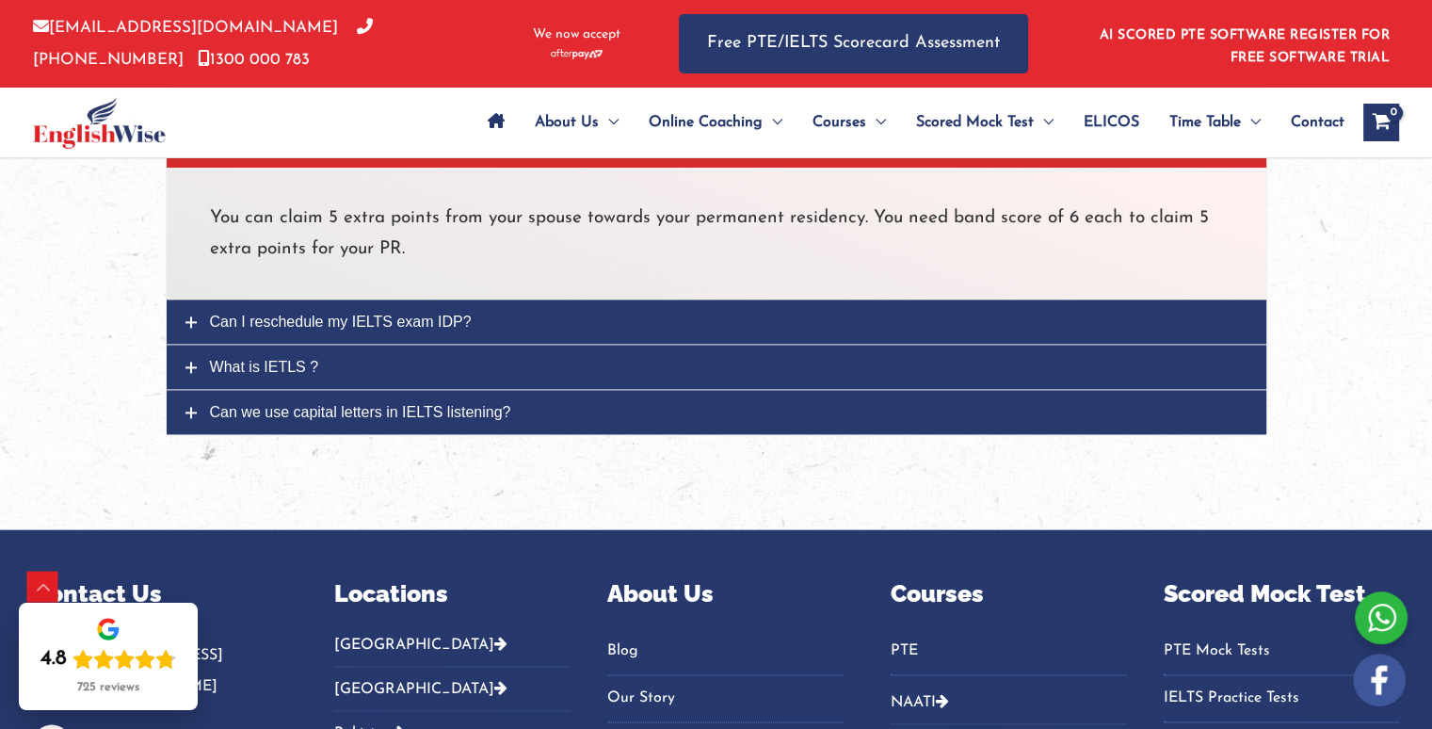
scroll to position [2448, 0]
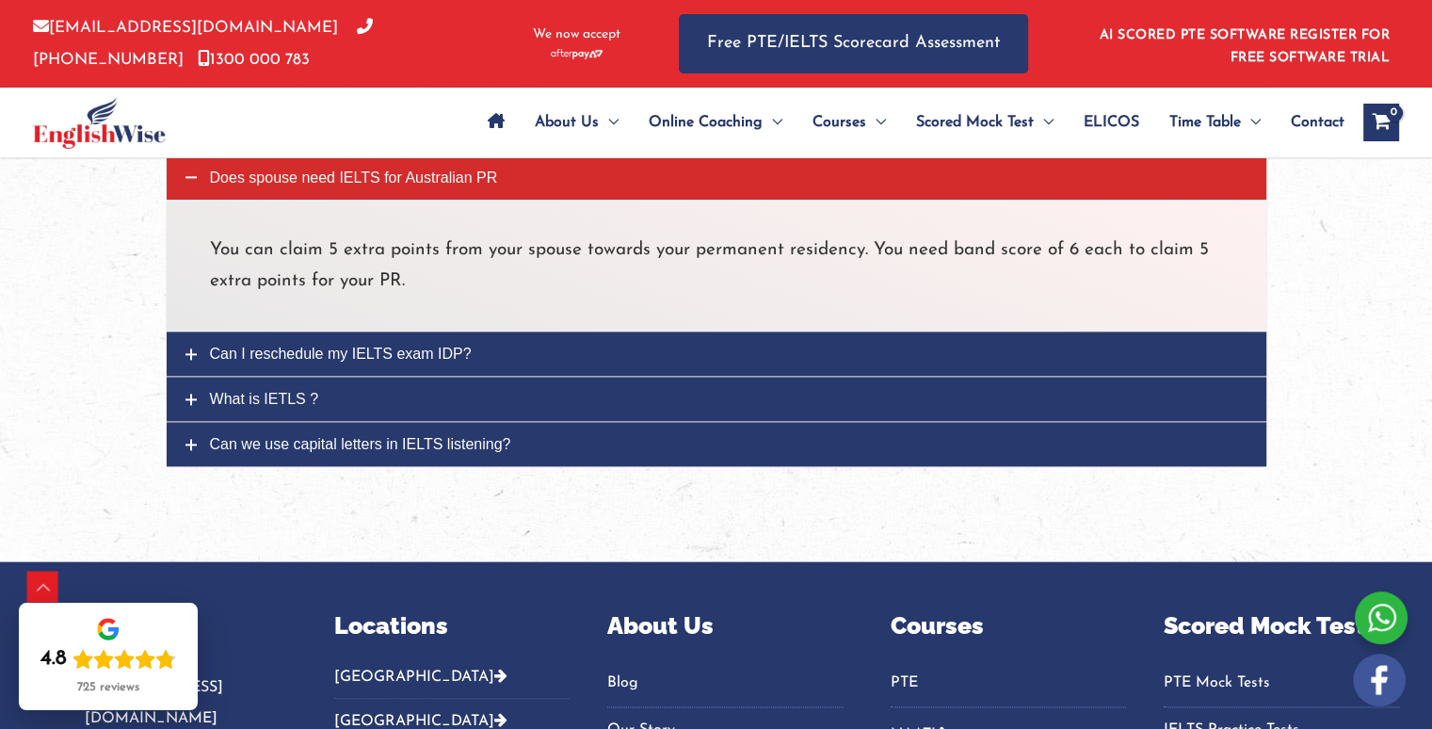
click at [329, 346] on span "Can I reschedule my IELTS exam IDP?" at bounding box center [341, 354] width 262 height 16
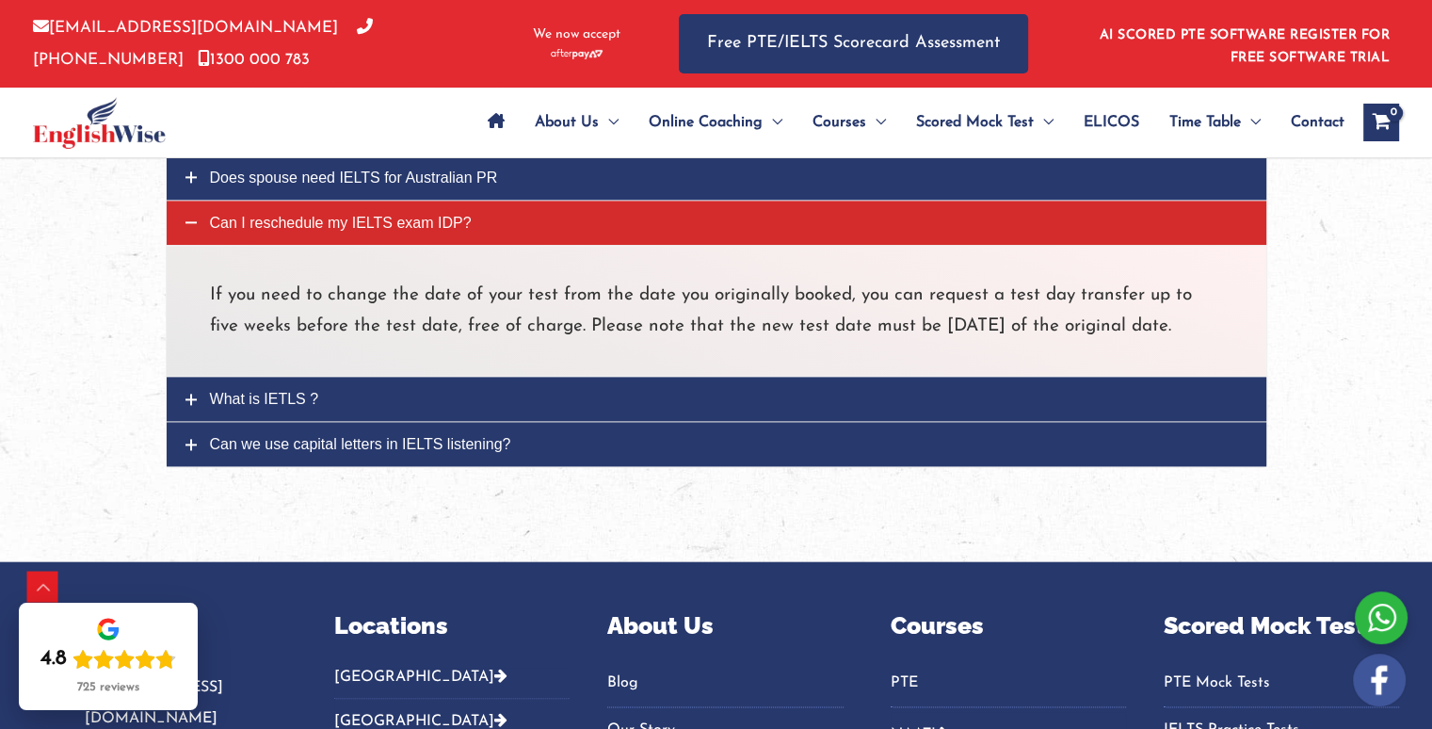
click at [277, 407] on span "What is IETLS ?" at bounding box center [264, 399] width 109 height 16
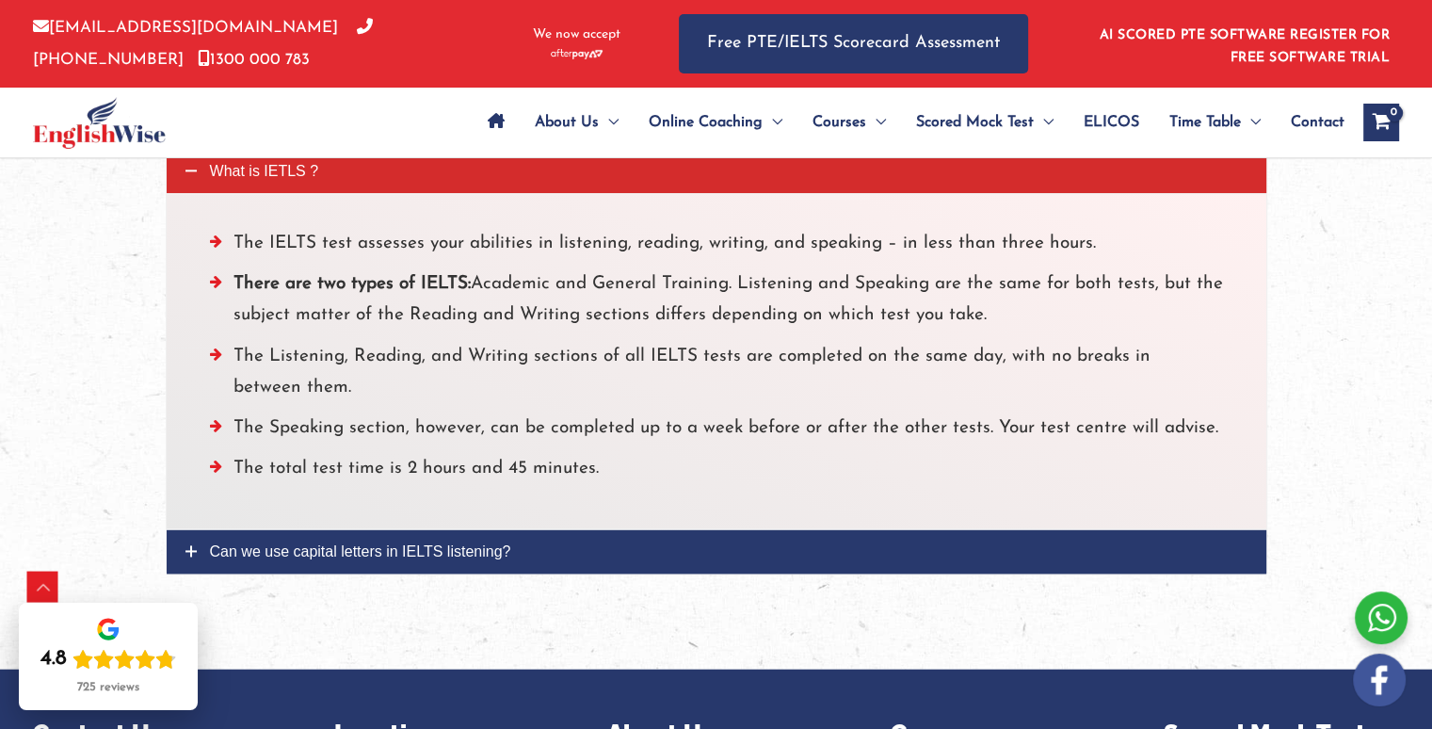
scroll to position [2825, 0]
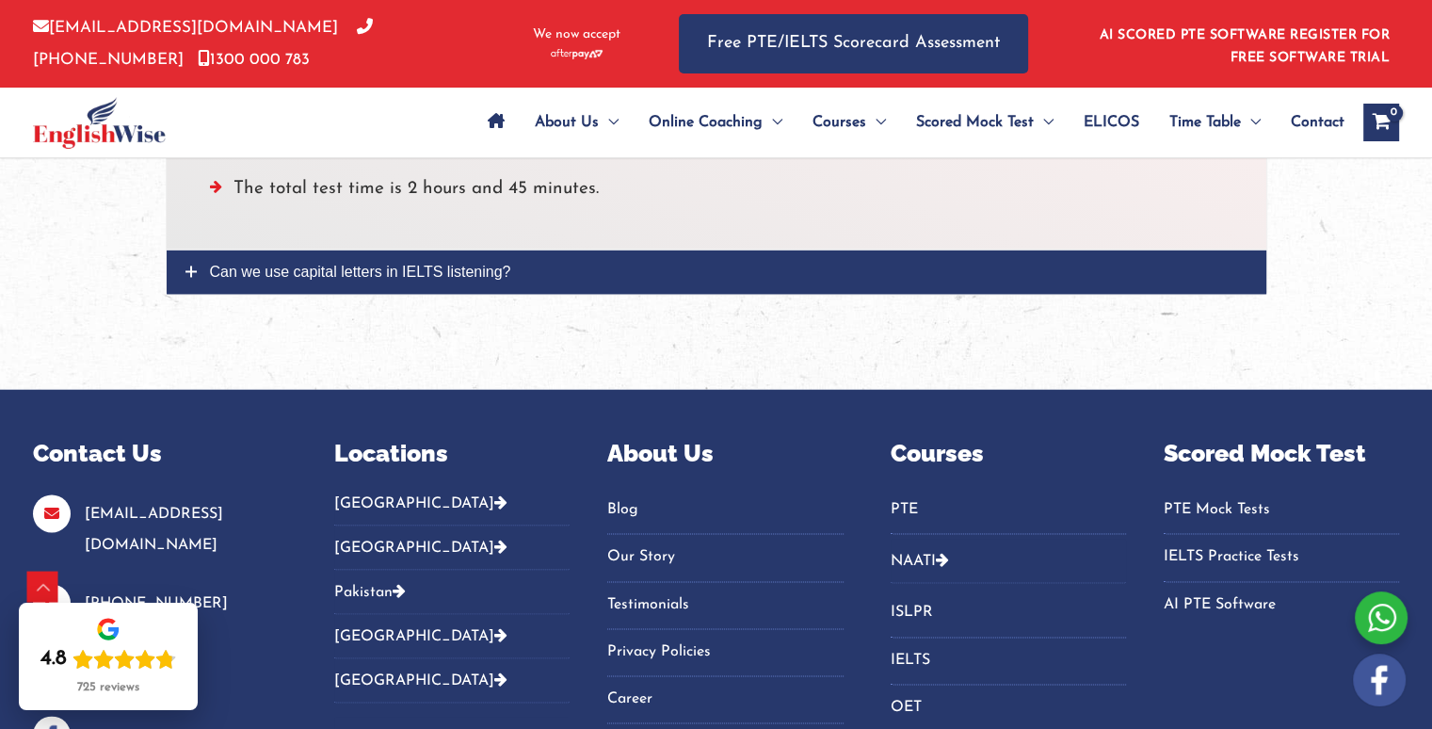
click at [562, 279] on link "Can we use capital letters in IELTS listening?" at bounding box center [717, 272] width 1100 height 44
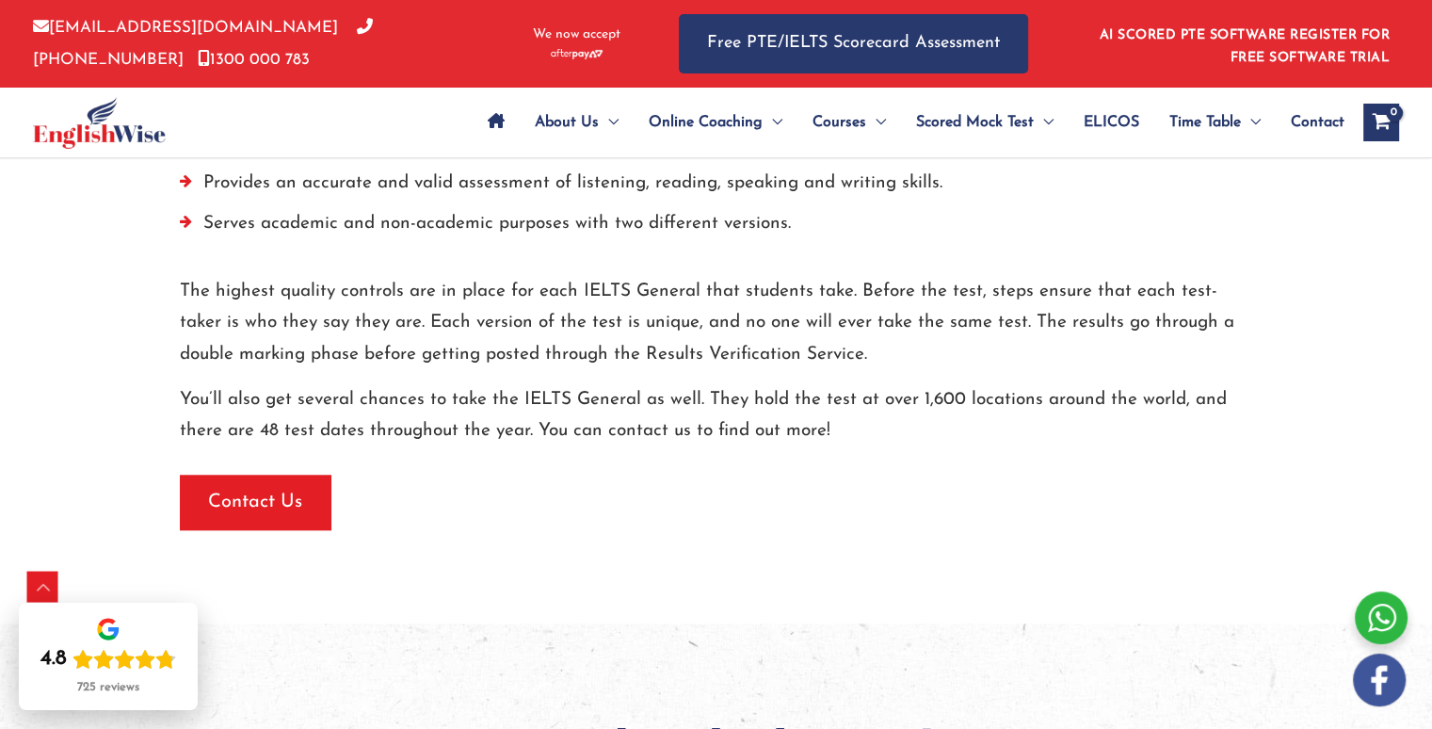
scroll to position [1752, 0]
